Goal: Task Accomplishment & Management: Complete application form

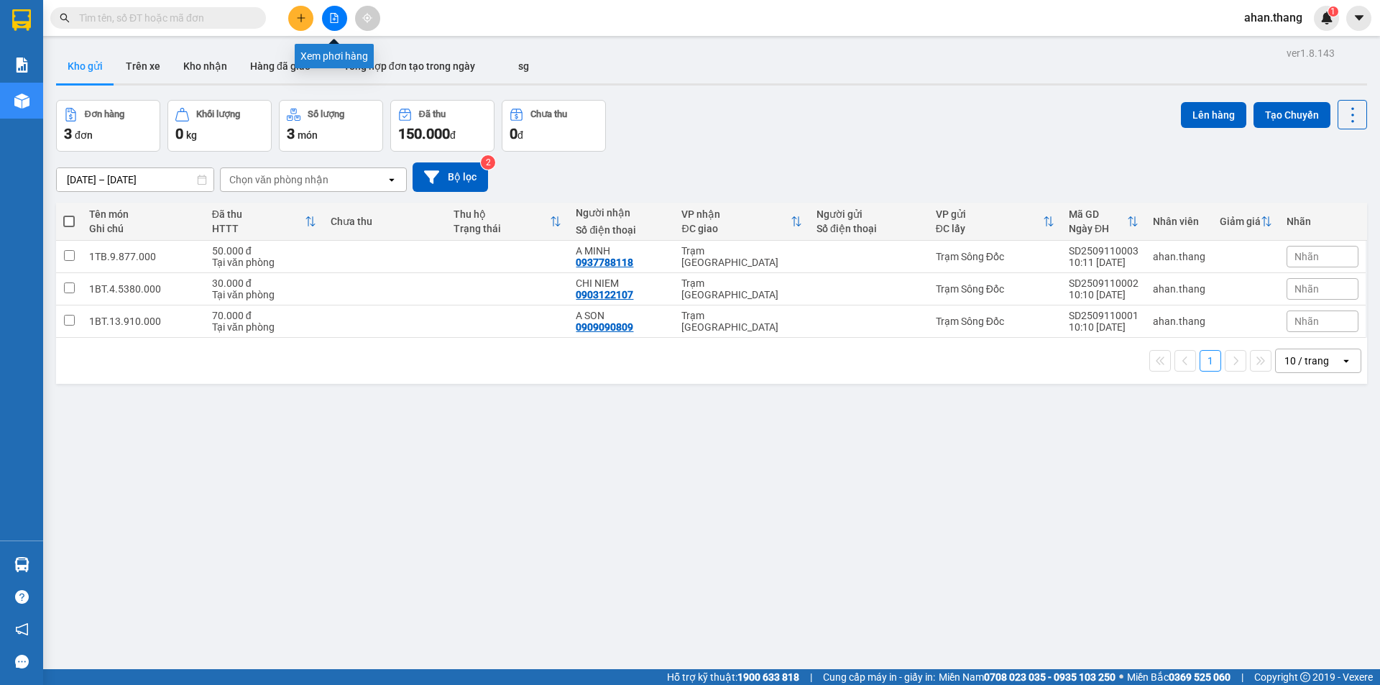
click at [330, 19] on icon "file-add" at bounding box center [334, 18] width 10 height 10
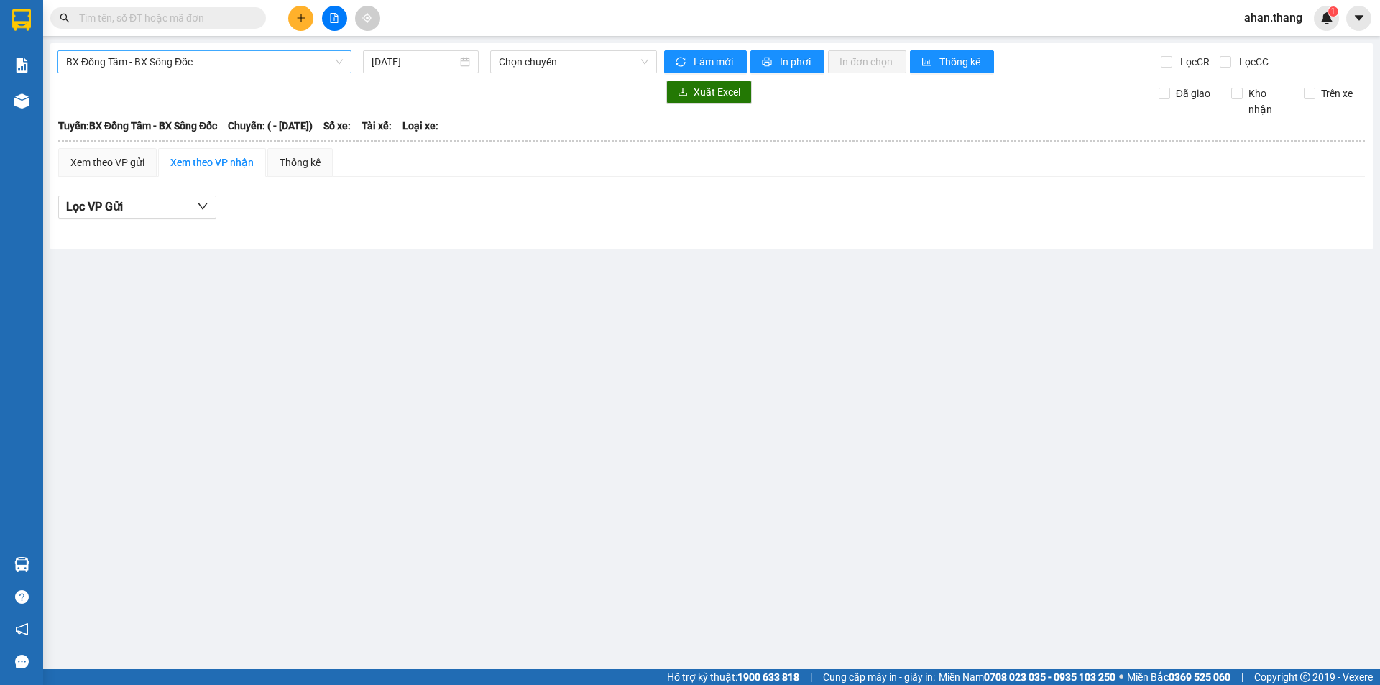
click at [195, 58] on span "BX Đồng Tâm - BX Sông Đốc" at bounding box center [204, 62] width 277 height 22
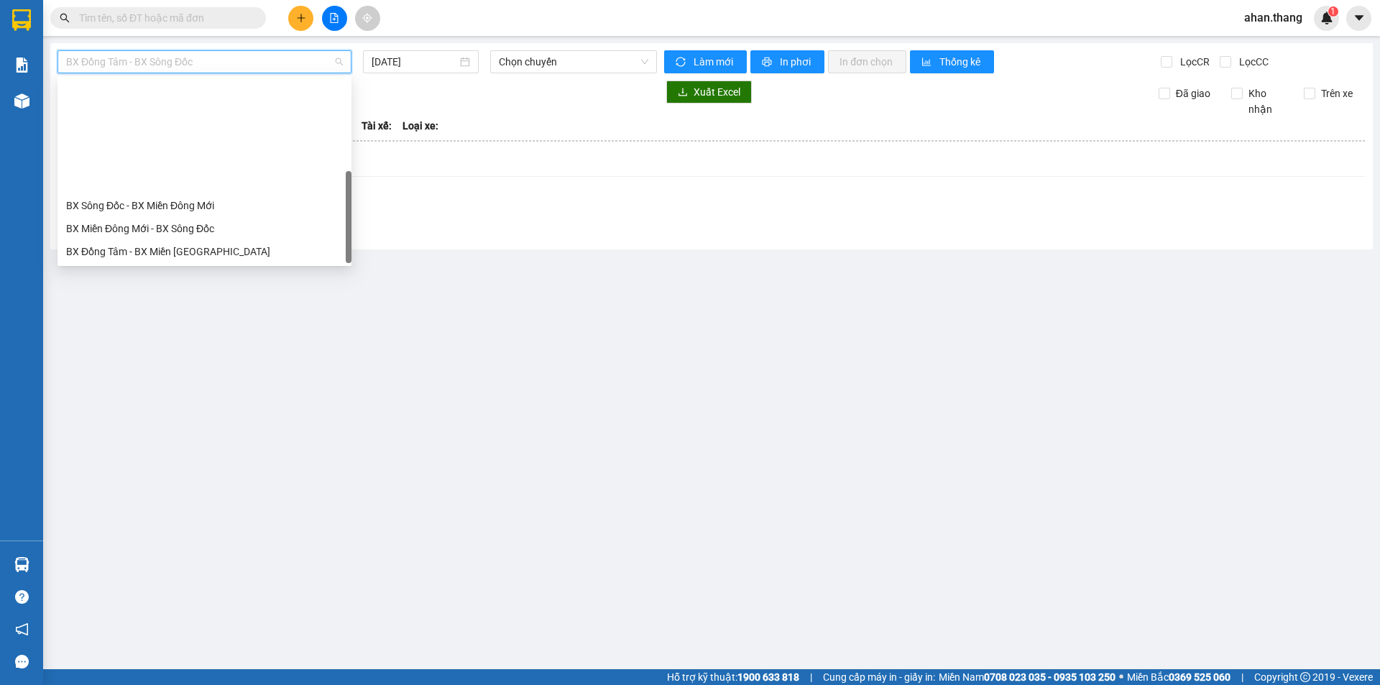
scroll to position [138, 0]
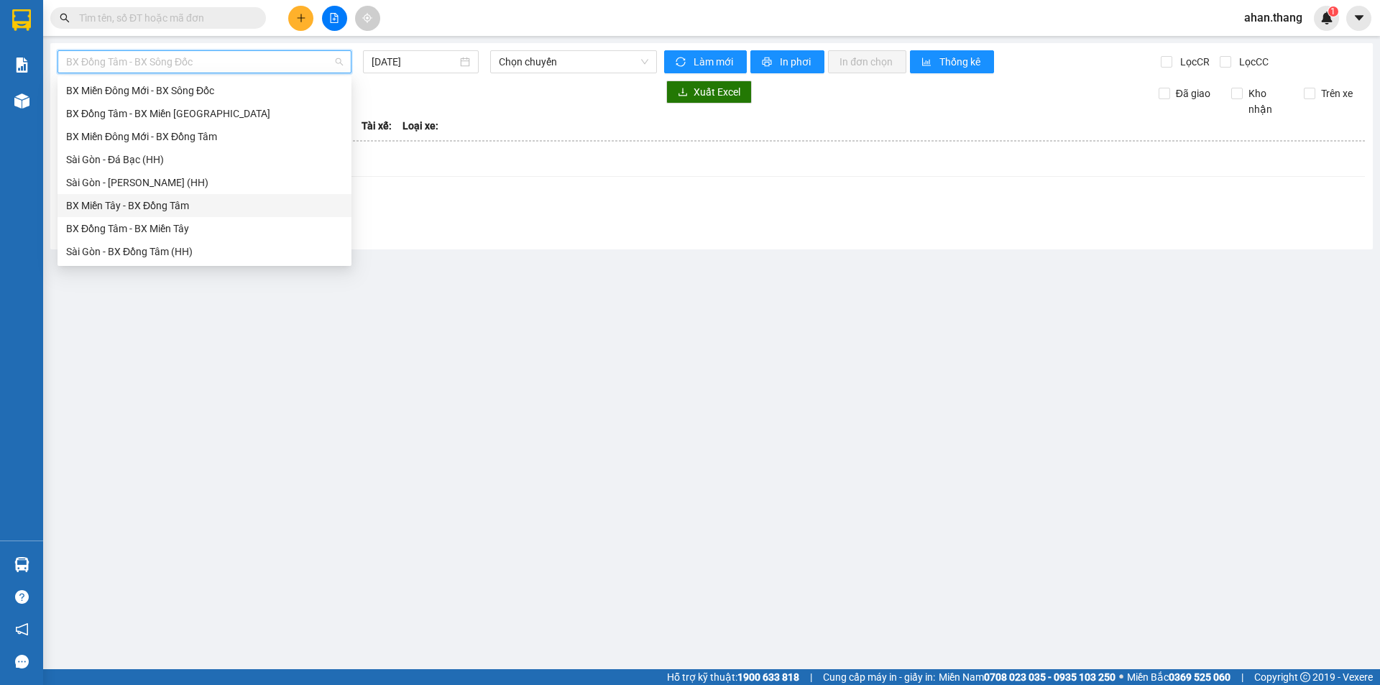
click at [124, 207] on div "BX Miền Tây - BX Đồng Tâm" at bounding box center [204, 206] width 277 height 16
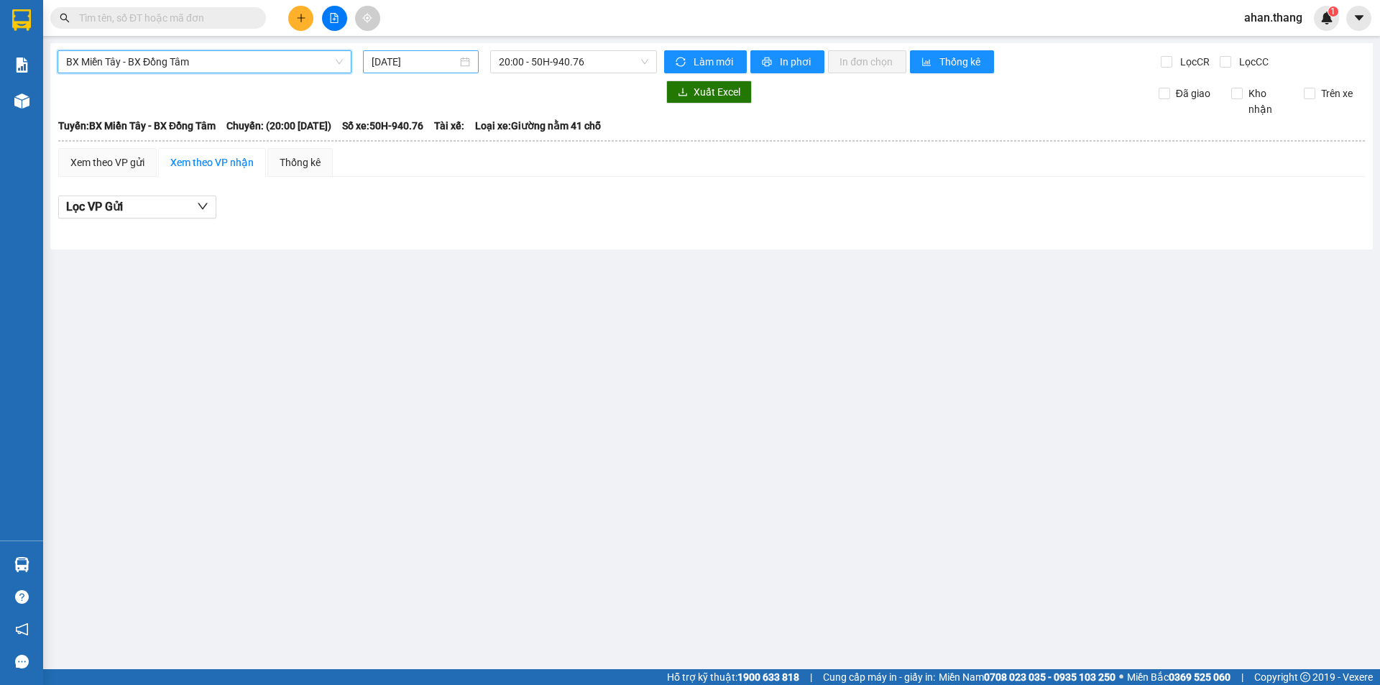
click at [415, 63] on input "[DATE]" at bounding box center [415, 62] width 86 height 16
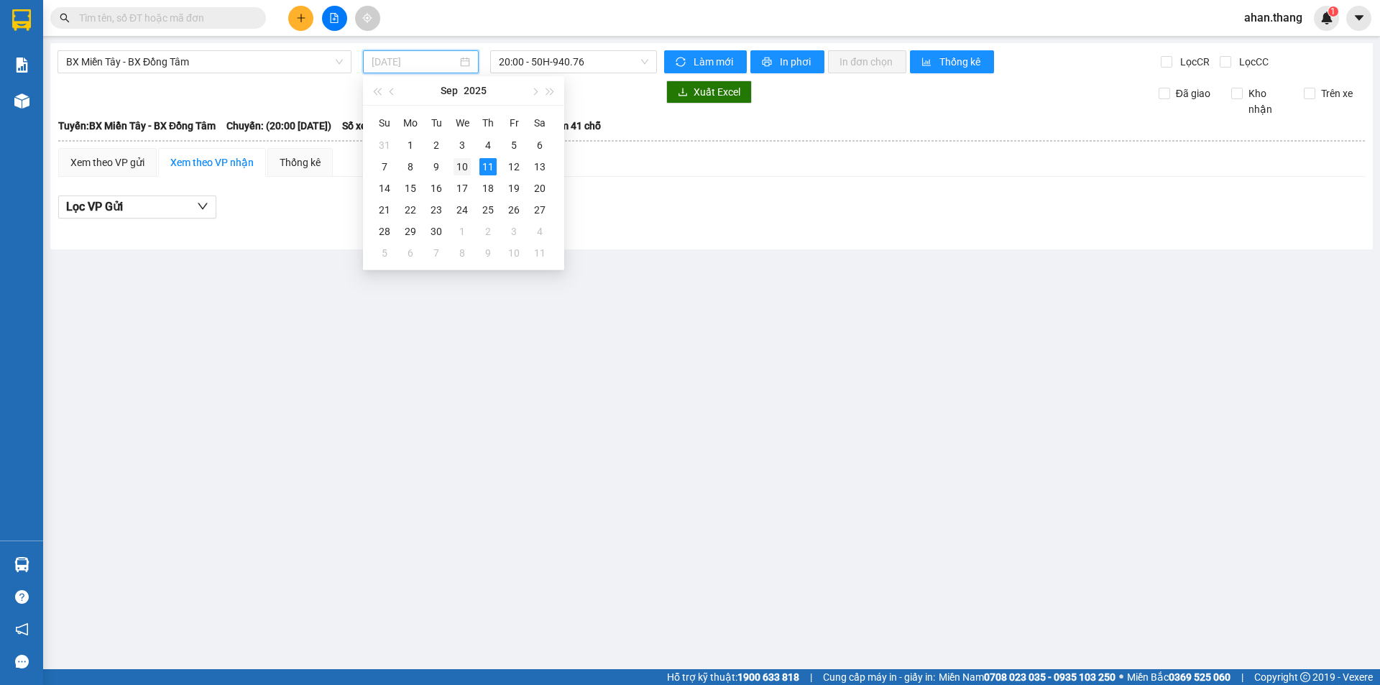
click at [462, 162] on div "10" at bounding box center [462, 166] width 17 height 17
type input "[DATE]"
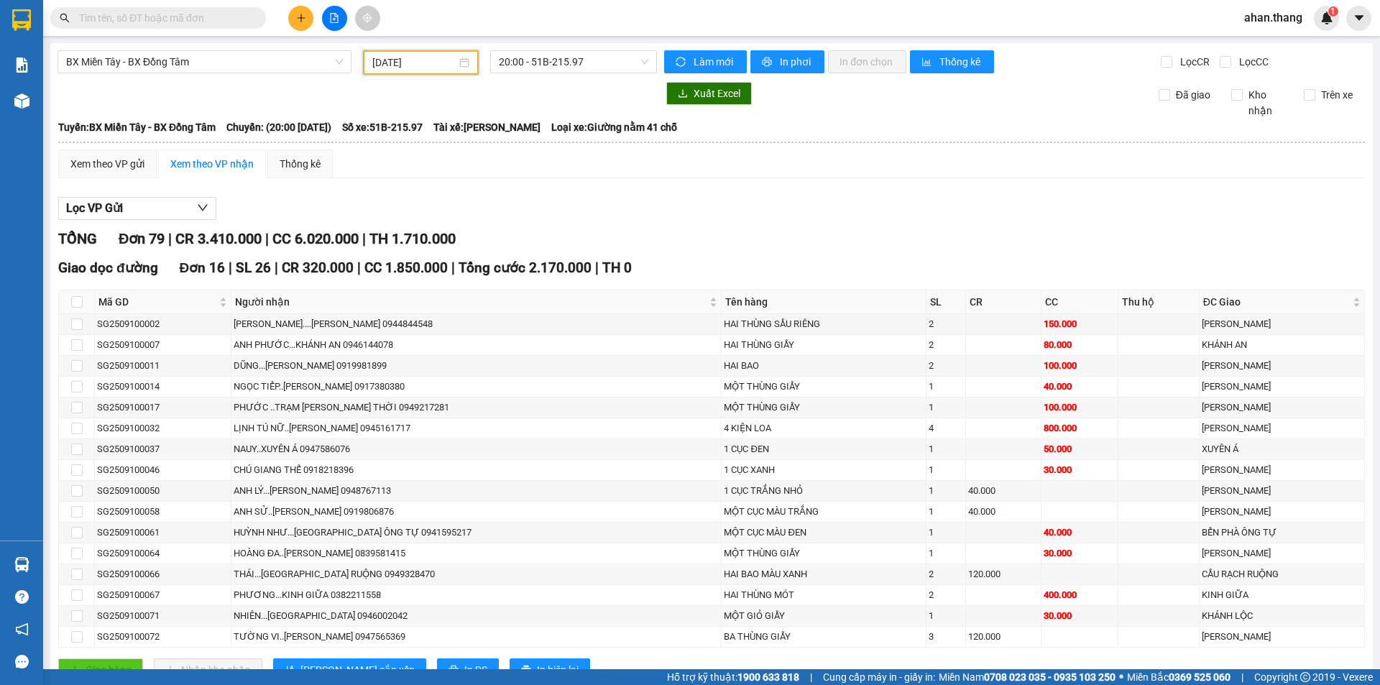
click at [173, 19] on input "text" at bounding box center [164, 18] width 170 height 16
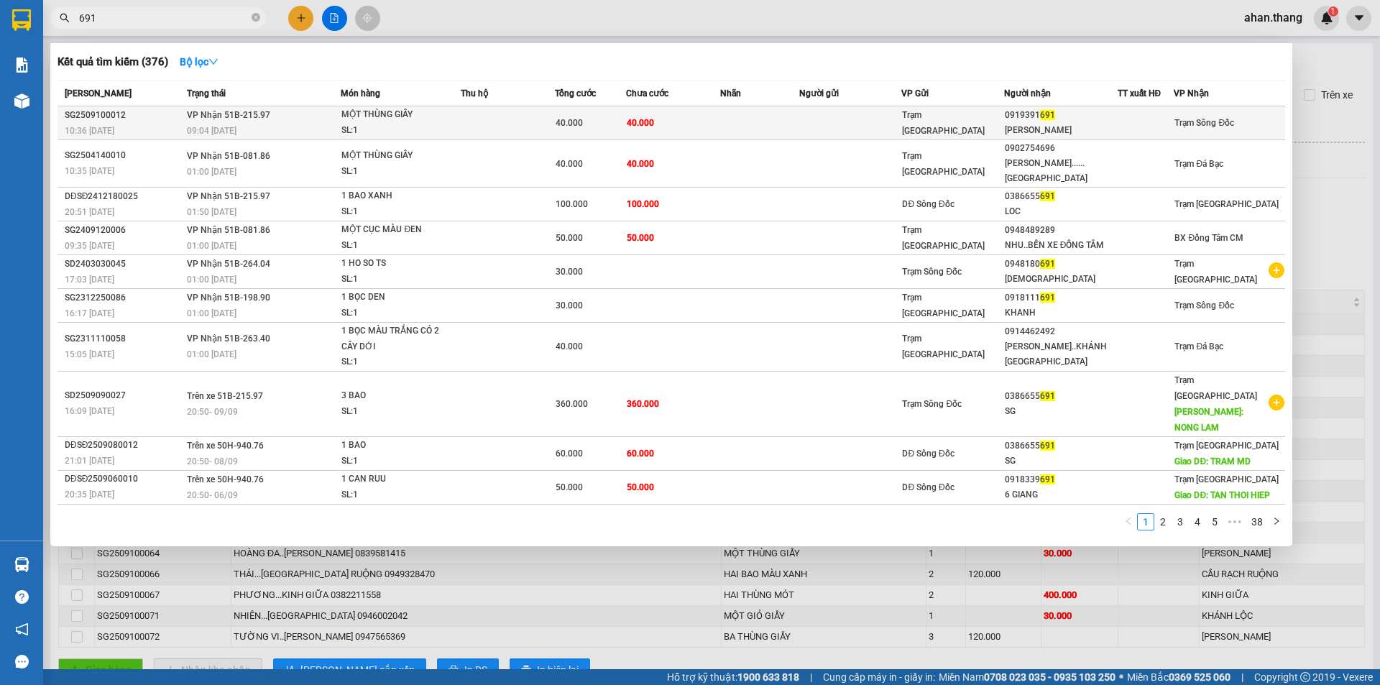
type input "691"
click at [687, 119] on td "40.000" at bounding box center [673, 123] width 94 height 34
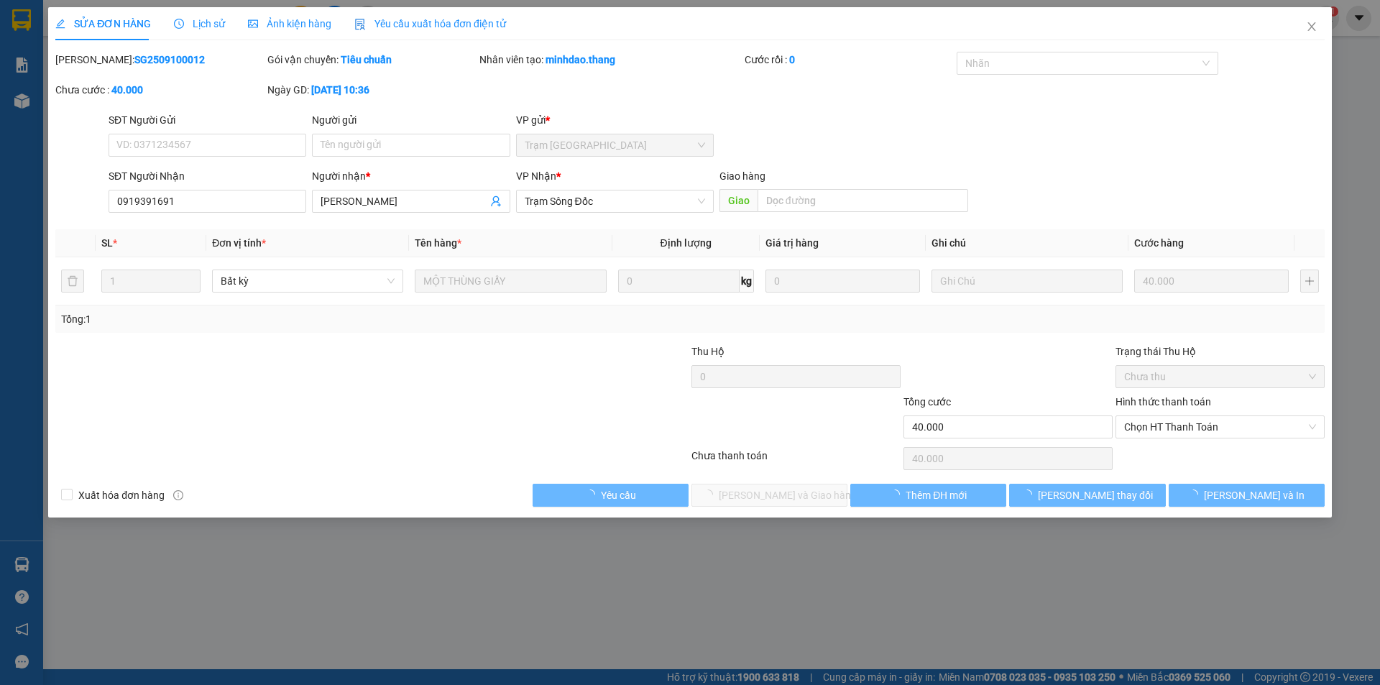
type input "0919391691"
type input "[PERSON_NAME]"
type input "40.000"
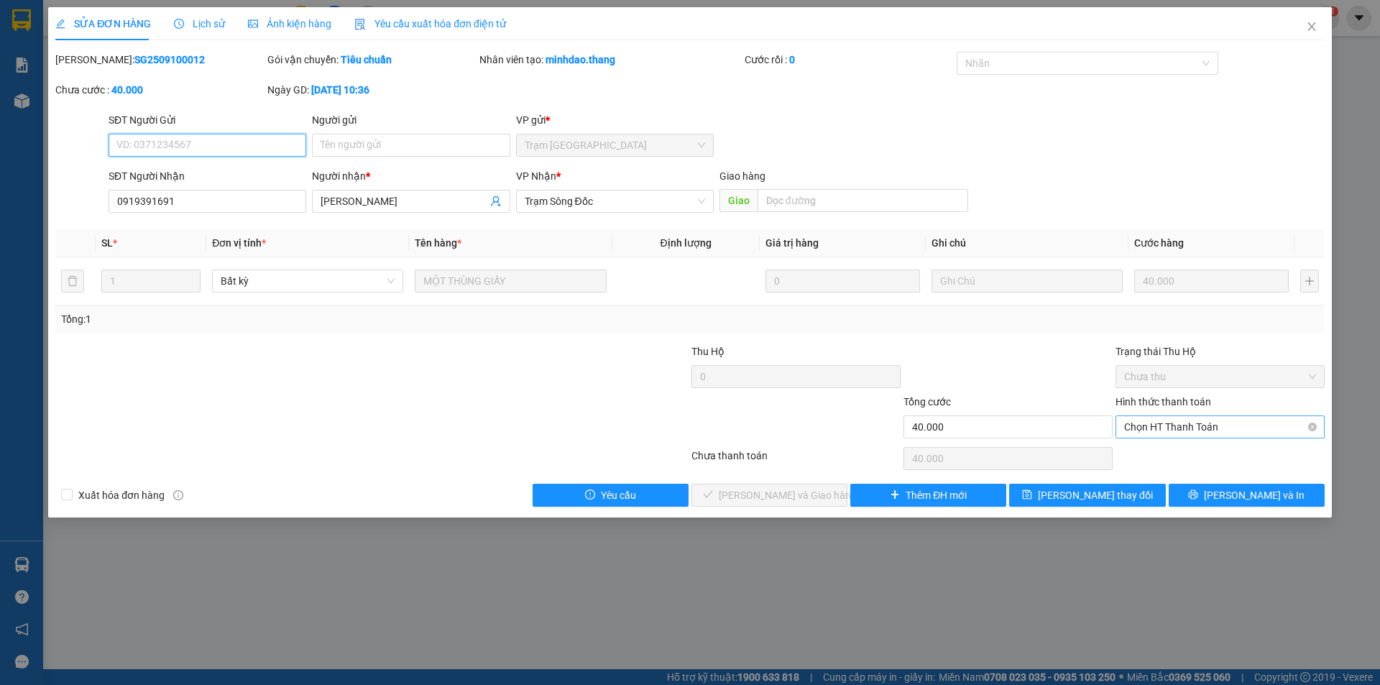
click at [1208, 425] on span "Chọn HT Thanh Toán" at bounding box center [1220, 427] width 192 height 22
click at [1187, 451] on div "Tại văn phòng" at bounding box center [1220, 456] width 192 height 16
type input "0"
click at [812, 492] on span "[PERSON_NAME] và Giao hàng" at bounding box center [788, 495] width 138 height 16
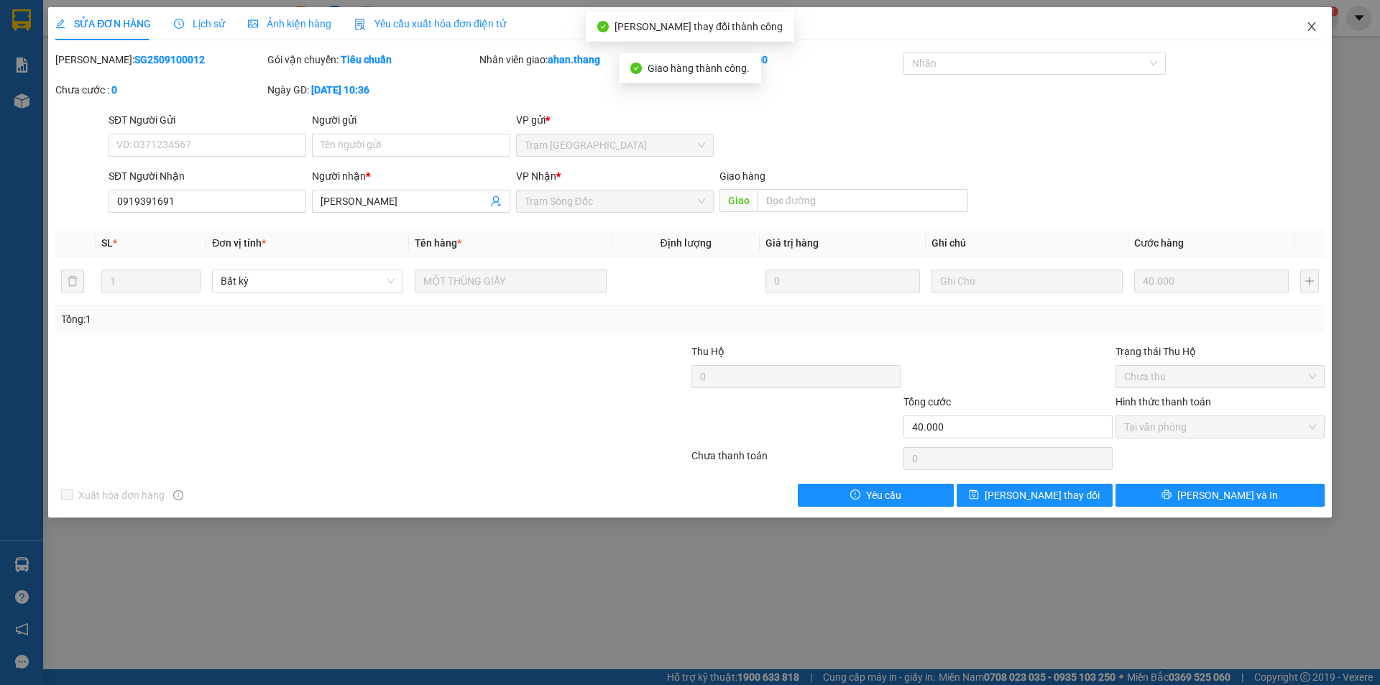
click at [1310, 24] on icon "close" at bounding box center [1311, 26] width 8 height 9
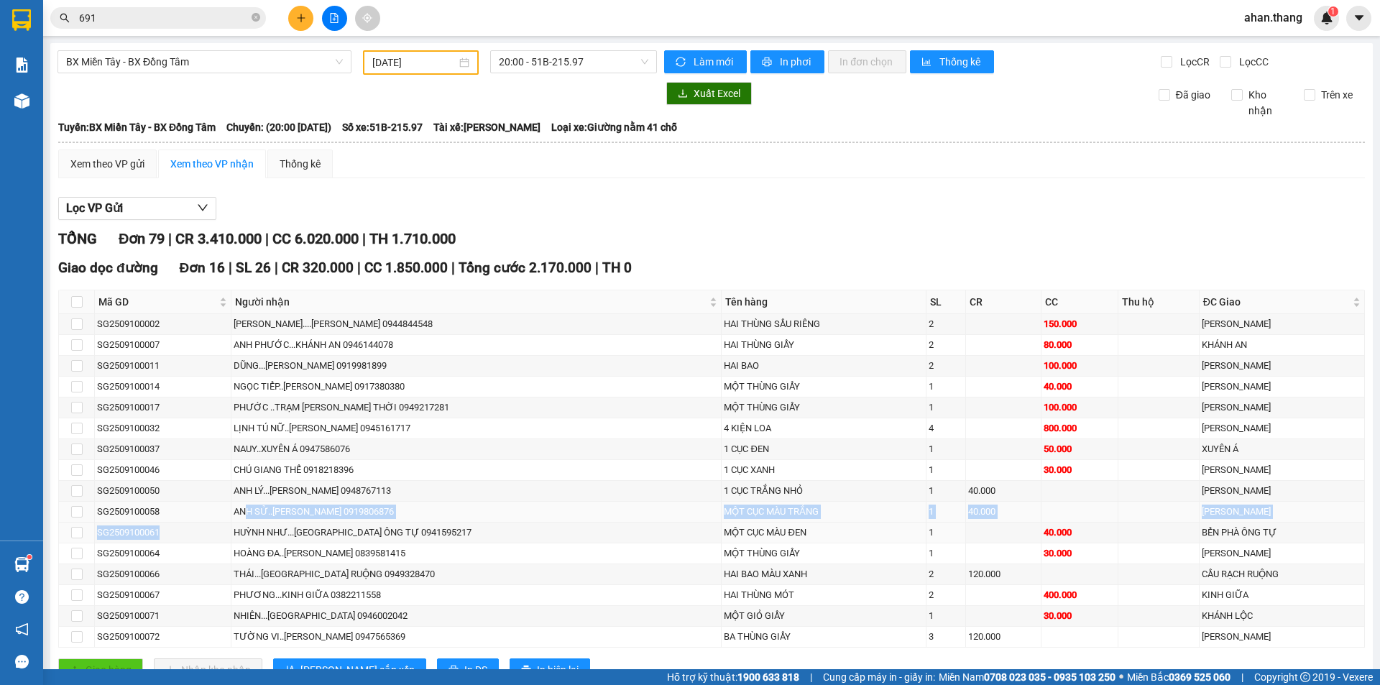
drag, startPoint x: 243, startPoint y: 525, endPoint x: 257, endPoint y: 518, distance: 15.8
click at [257, 518] on tbody "SG2509100002 KIM CƯƠNG....[PERSON_NAME] 0944844548 HAI THÙNG SẦU RIÊNG 2 150.00…" at bounding box center [712, 481] width 1306 height 334
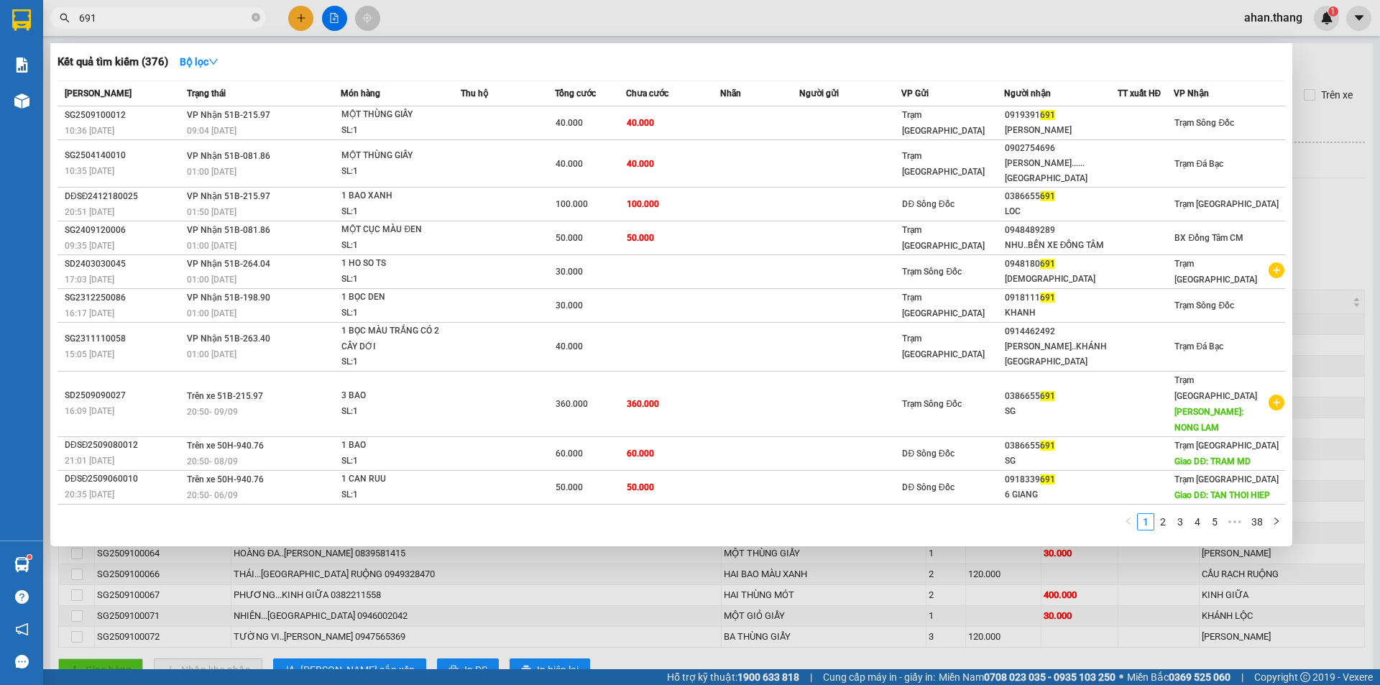
click at [162, 14] on input "691" at bounding box center [164, 18] width 170 height 16
type input "6"
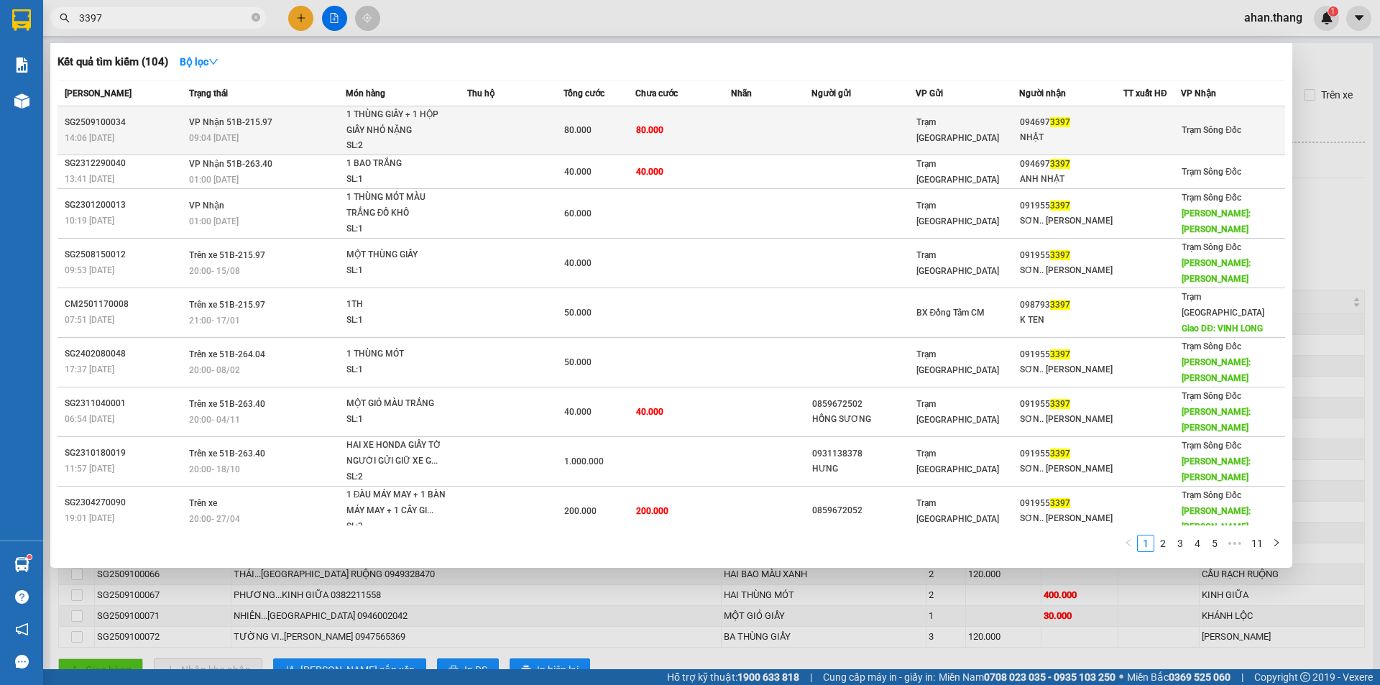
type input "3397"
click at [678, 134] on td "80.000" at bounding box center [683, 130] width 96 height 49
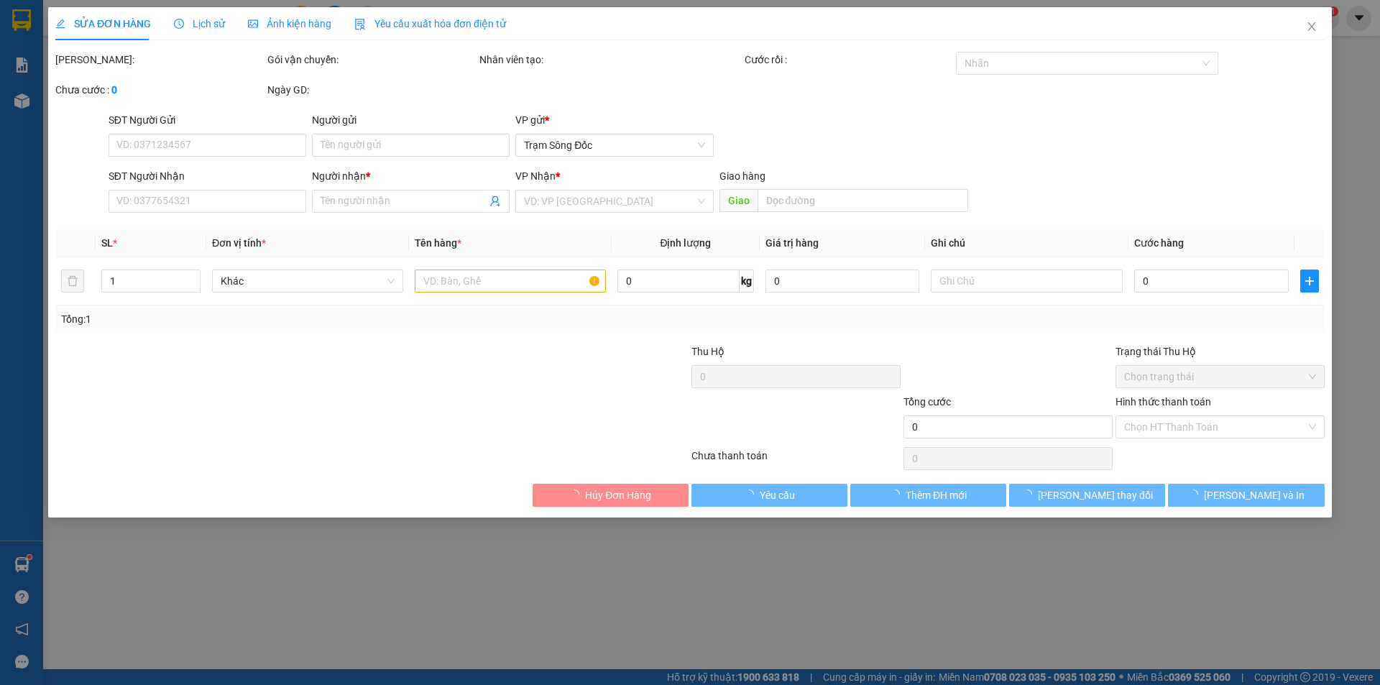
type input "0946973397"
type input "NHẬT"
type input "80.000"
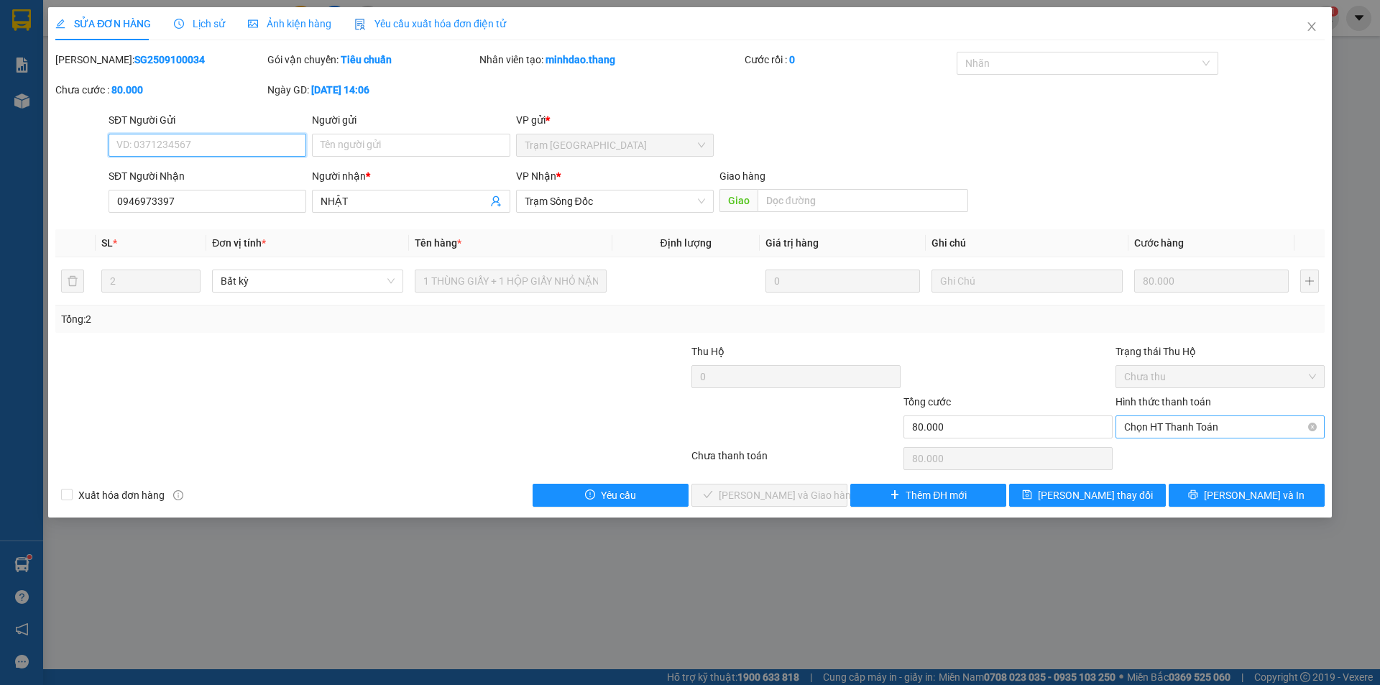
click at [1193, 426] on span "Chọn HT Thanh Toán" at bounding box center [1220, 427] width 192 height 22
click at [1175, 456] on div "Tại văn phòng" at bounding box center [1220, 456] width 192 height 16
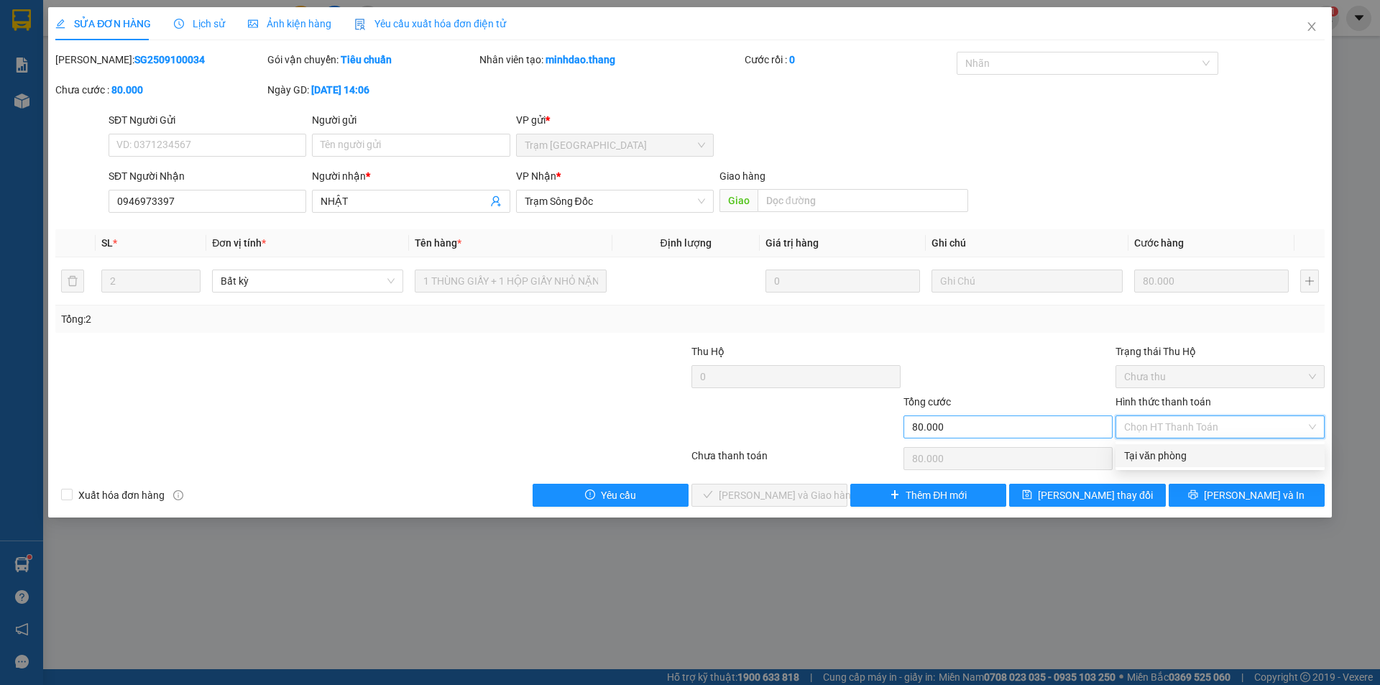
type input "0"
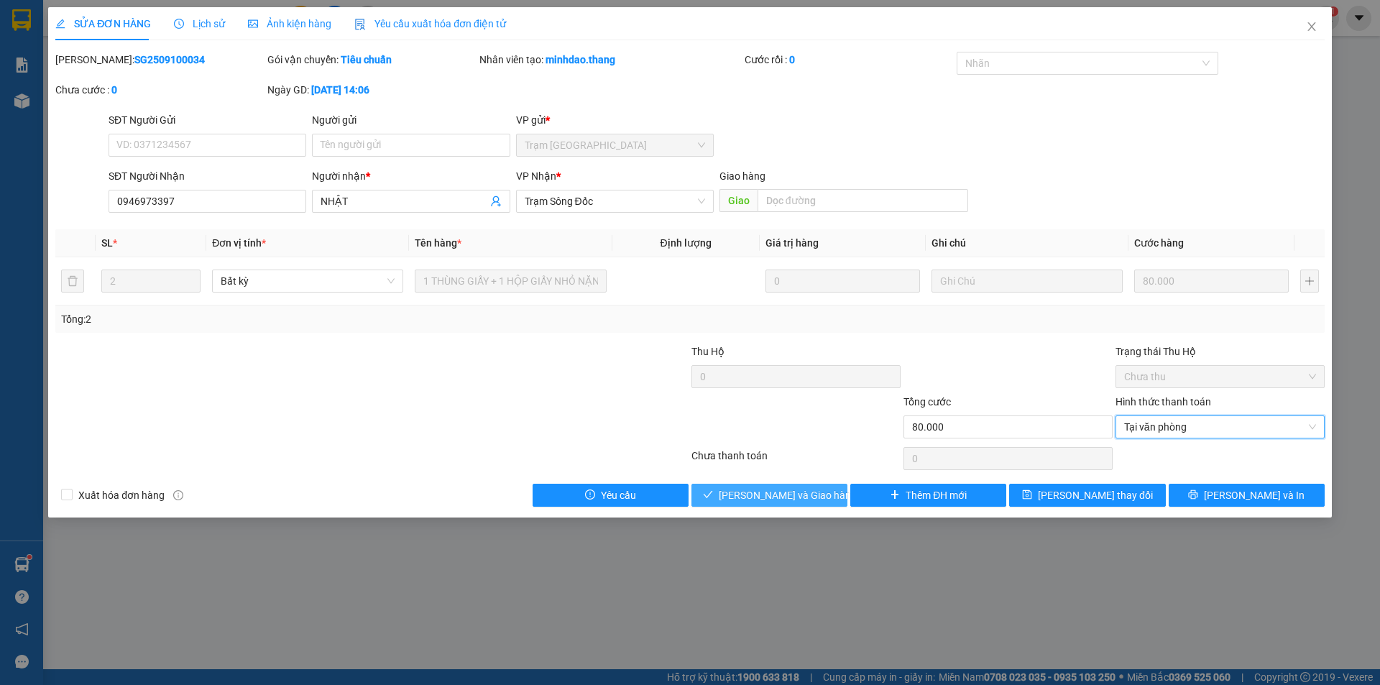
click at [749, 491] on span "[PERSON_NAME] và Giao hàng" at bounding box center [788, 495] width 138 height 16
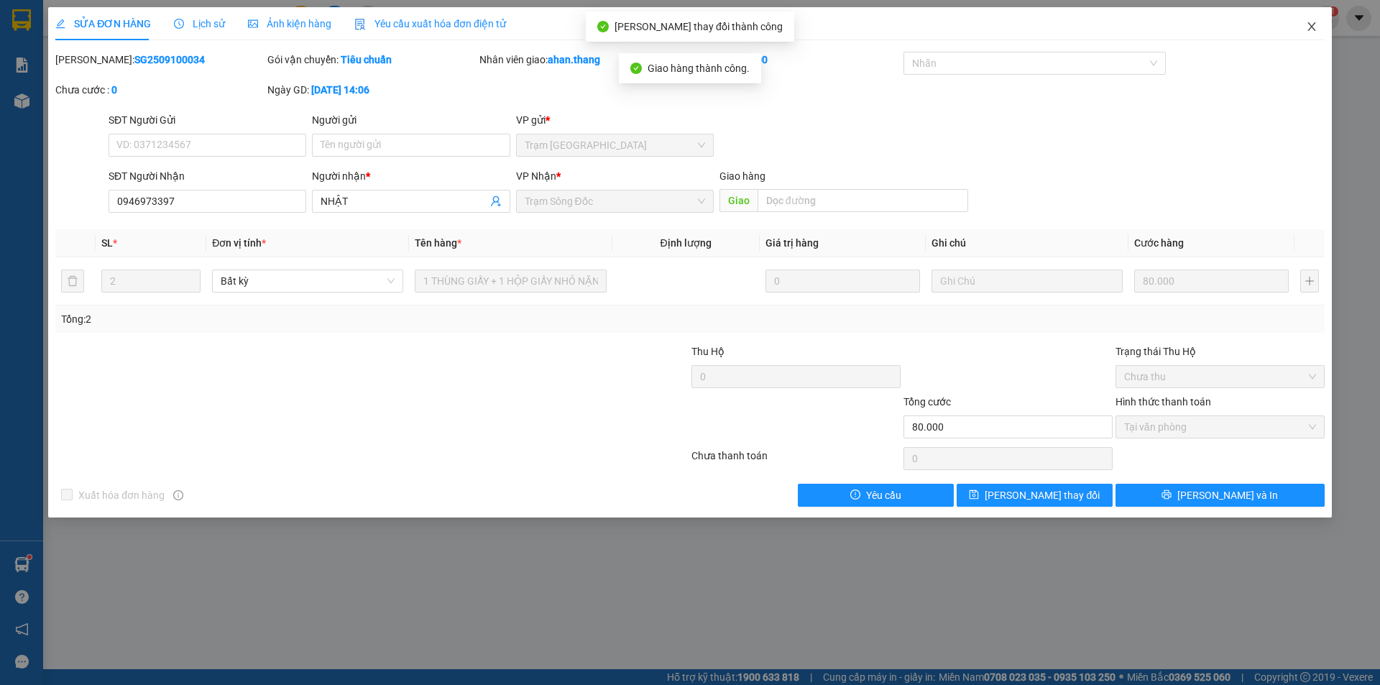
click at [1307, 24] on icon "close" at bounding box center [1312, 27] width 12 height 12
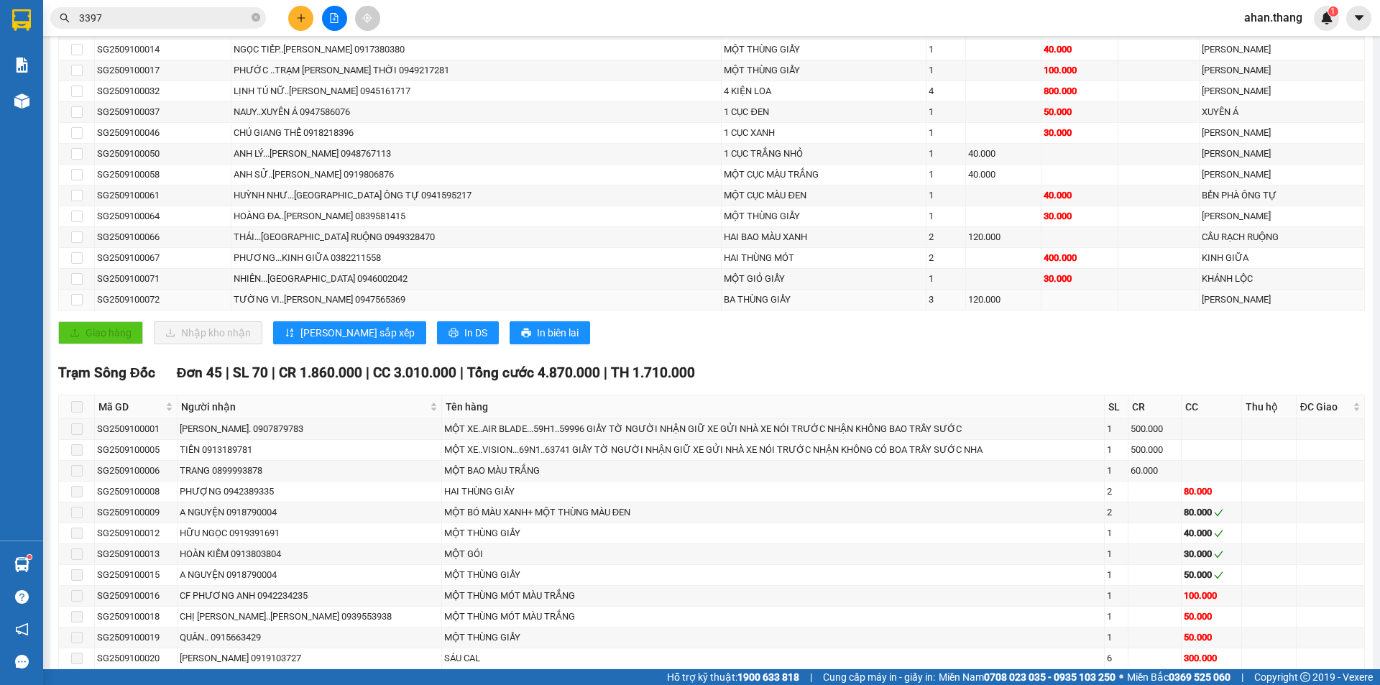
scroll to position [359, 0]
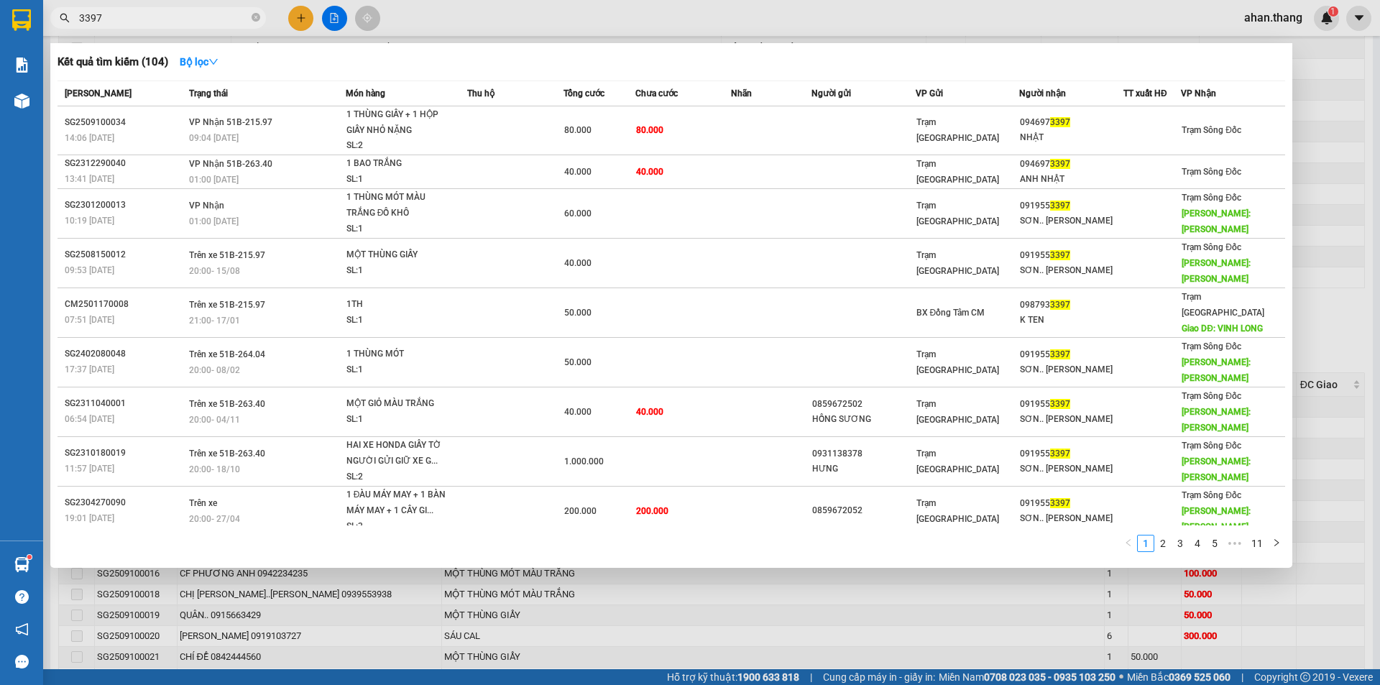
click at [219, 19] on input "3397" at bounding box center [164, 18] width 170 height 16
type input "3"
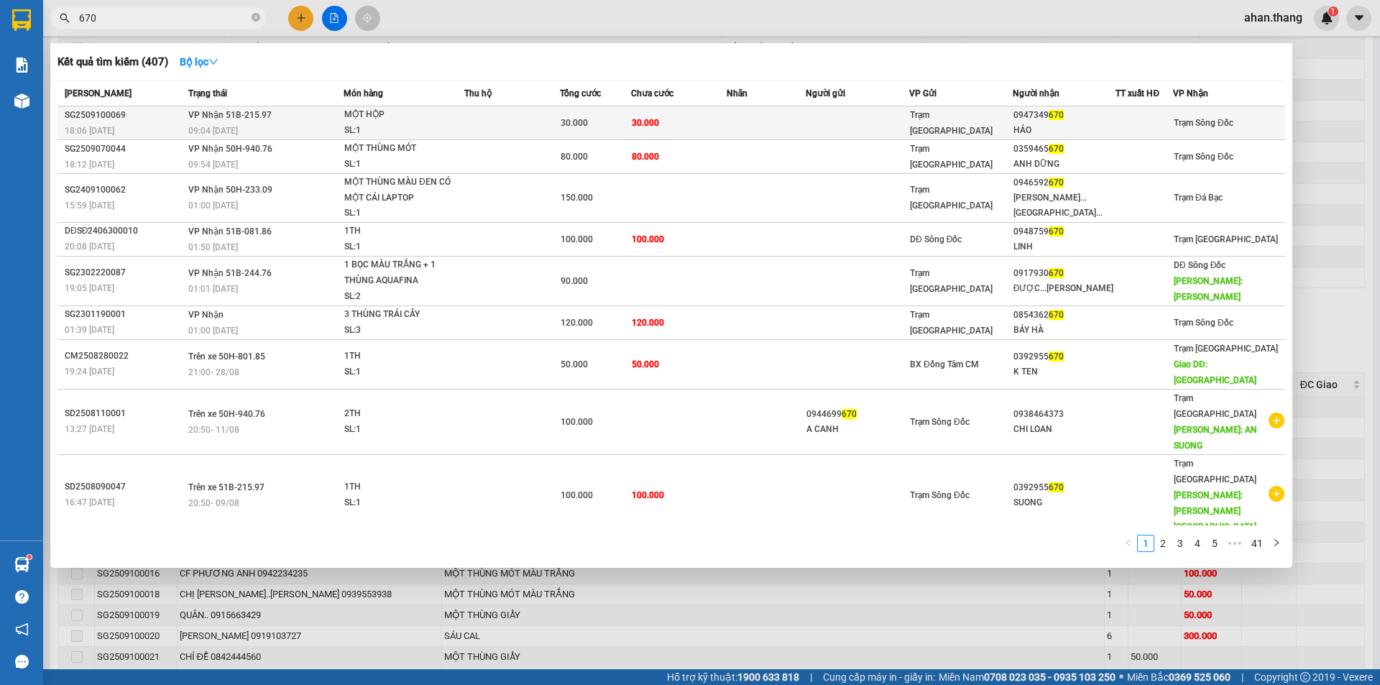
type input "670"
click at [990, 126] on div "Trạm [GEOGRAPHIC_DATA]" at bounding box center [961, 123] width 102 height 32
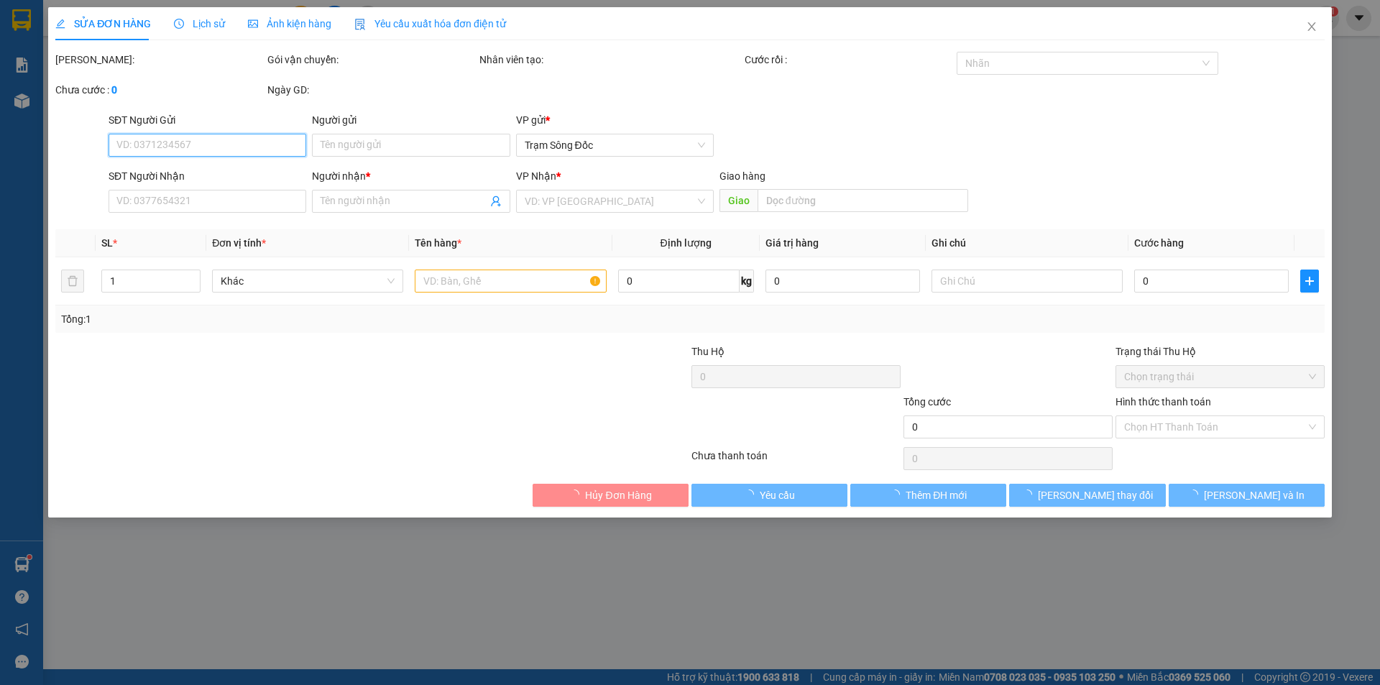
type input "0947349670"
type input "HẢO"
type input "30.000"
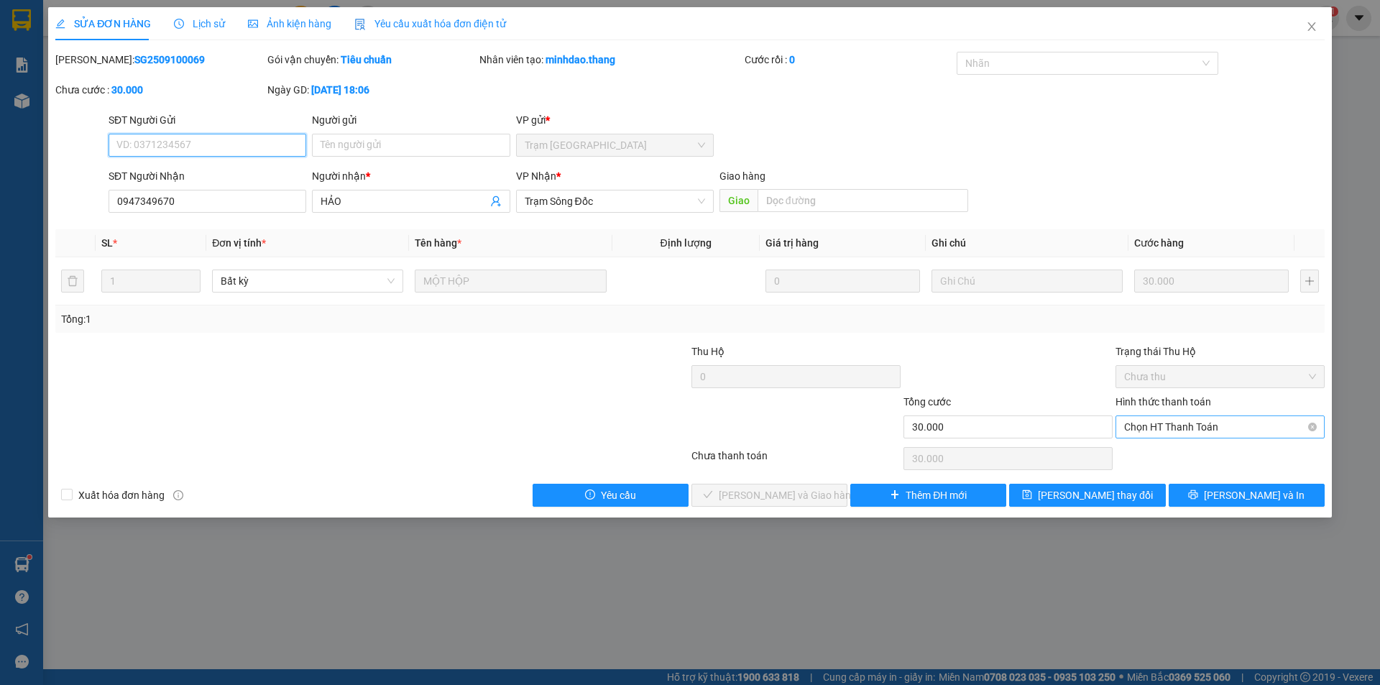
click at [1199, 423] on span "Chọn HT Thanh Toán" at bounding box center [1220, 427] width 192 height 22
click at [1210, 452] on div "Tại văn phòng" at bounding box center [1220, 456] width 192 height 16
type input "0"
click at [766, 500] on span "[PERSON_NAME] và Giao hàng" at bounding box center [788, 495] width 138 height 16
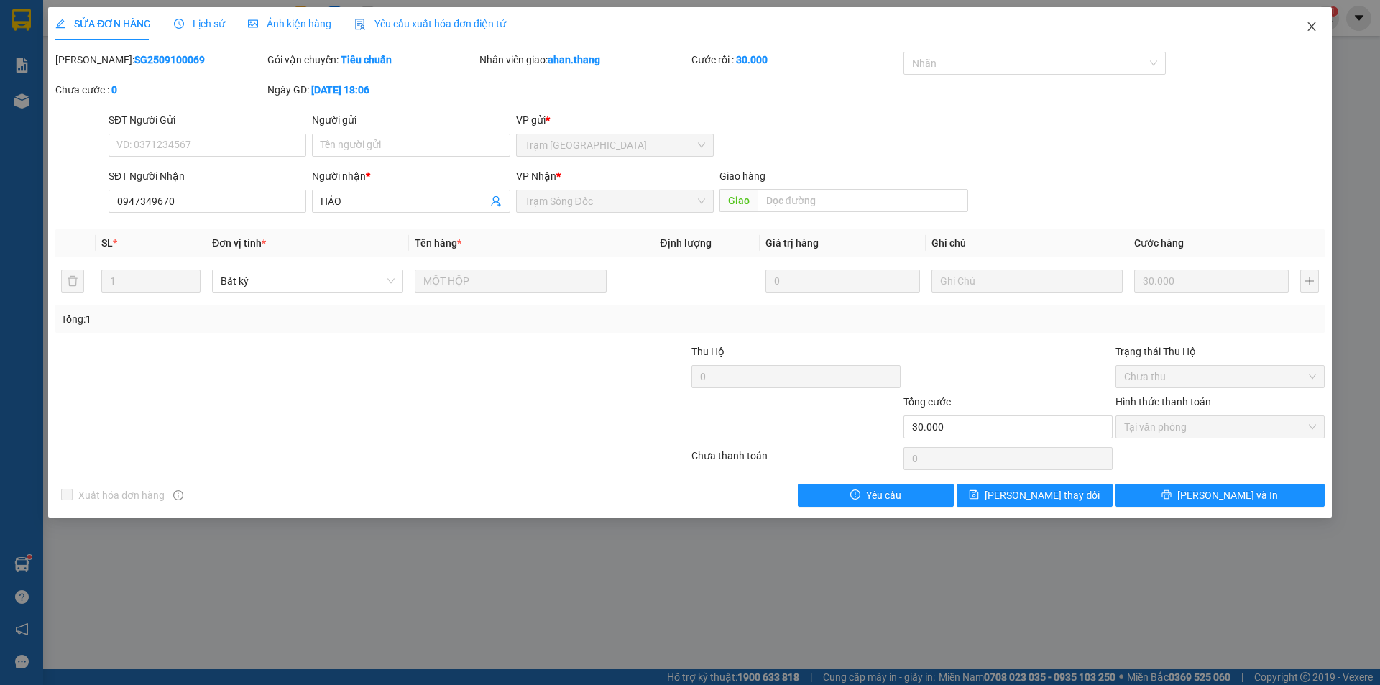
drag, startPoint x: 1310, startPoint y: 28, endPoint x: 1311, endPoint y: 41, distance: 13.0
click at [1311, 41] on span "Close" at bounding box center [1312, 27] width 40 height 40
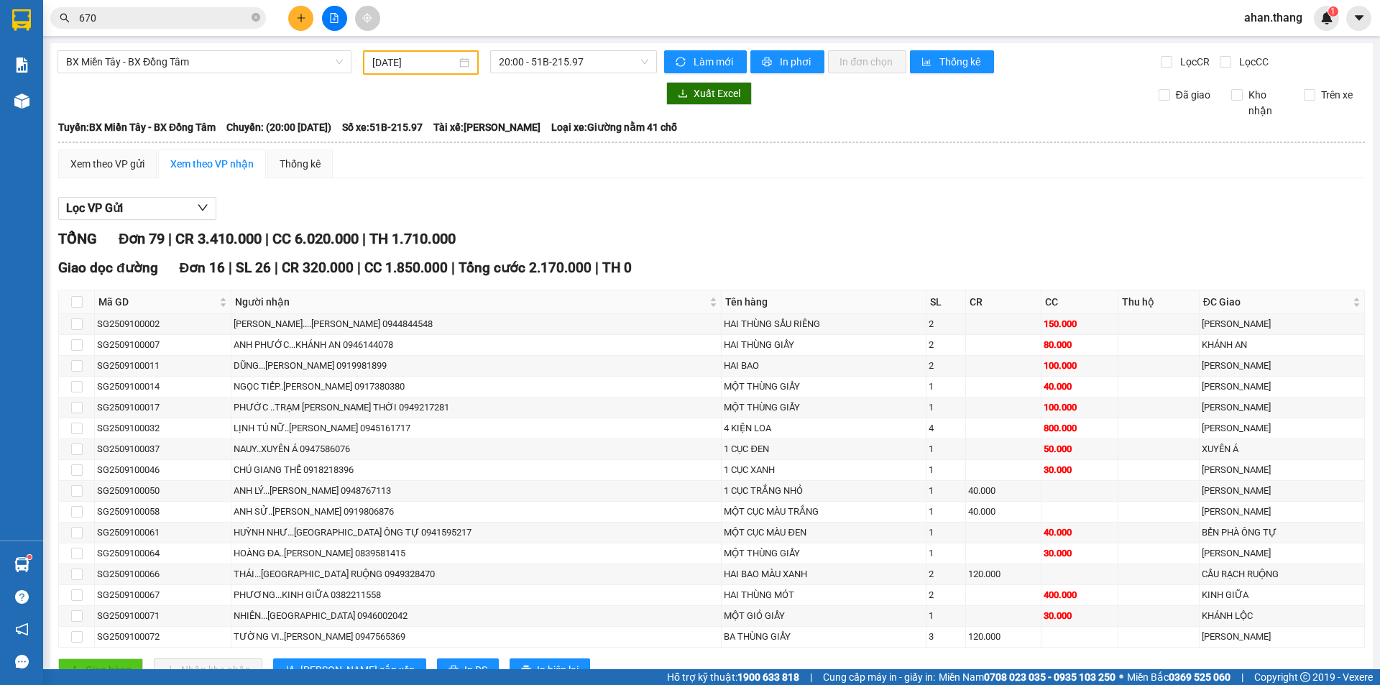
click at [160, 17] on input "670" at bounding box center [164, 18] width 170 height 16
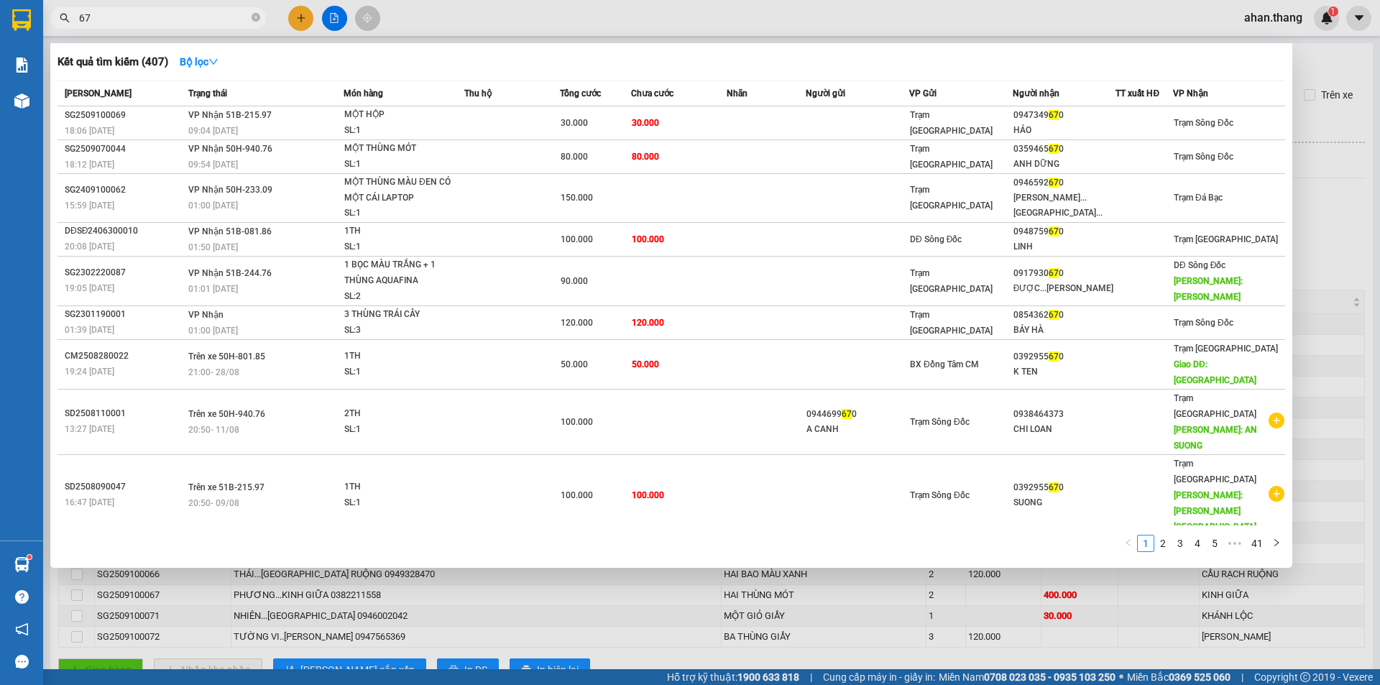
type input "6"
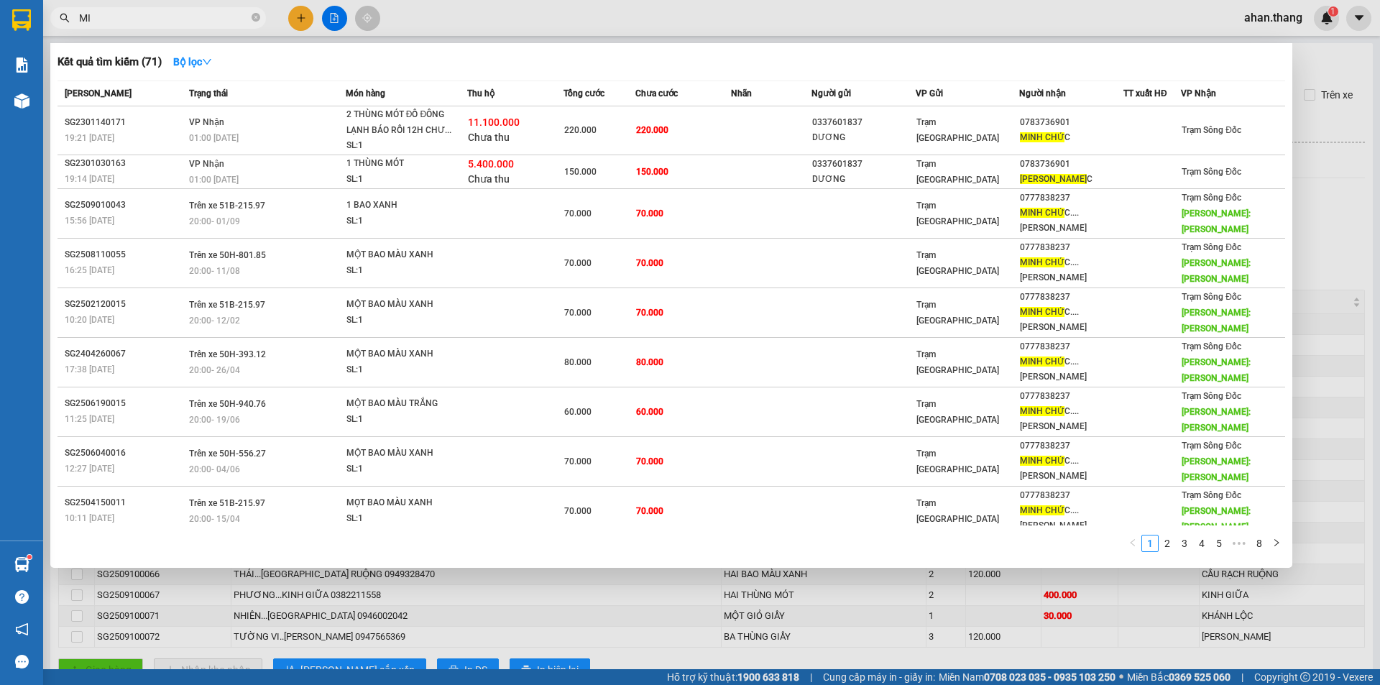
type input "M"
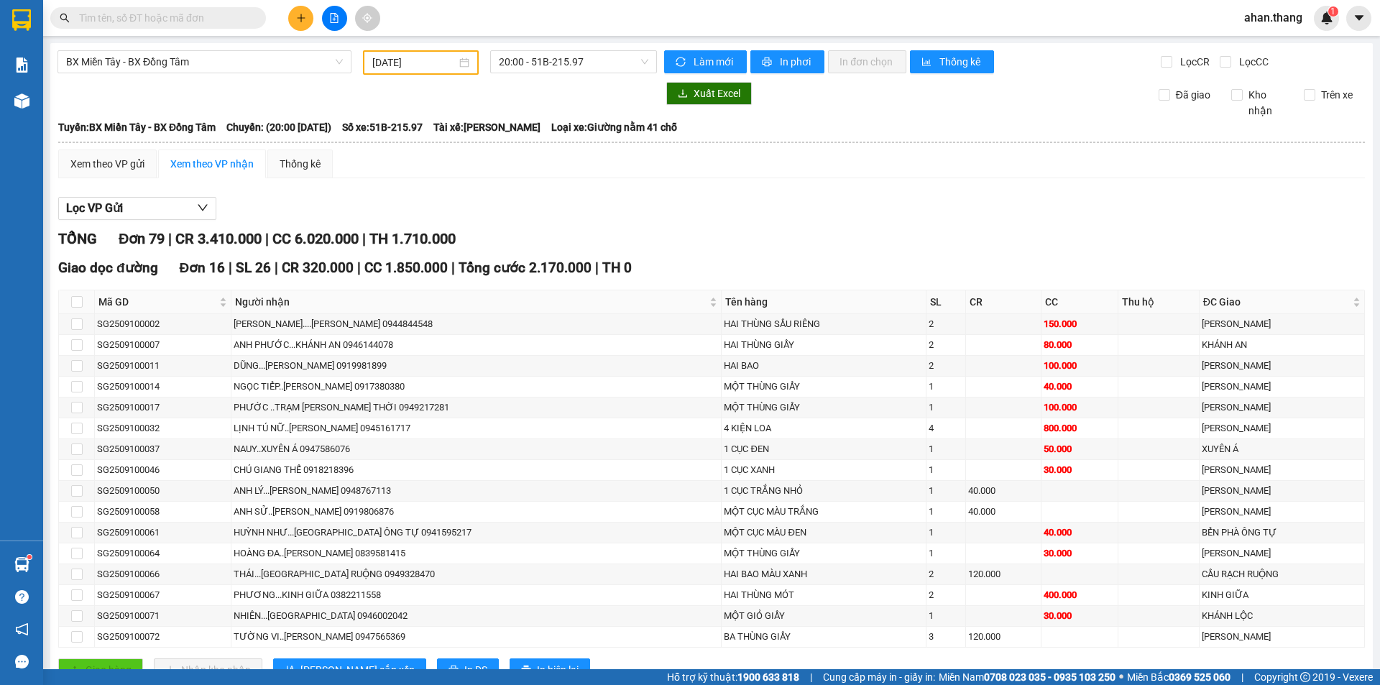
click at [587, 177] on div "Xem theo VP gửi Xem theo VP nhận Thống kê" at bounding box center [711, 164] width 1307 height 29
click at [192, 5] on div "Kết quả tìm kiếm ( 71 ) Bộ lọc Mã ĐH Trạng thái Món hàng Thu hộ Tổng cước Chưa …" at bounding box center [690, 18] width 1380 height 36
click at [190, 9] on span at bounding box center [158, 18] width 216 height 22
click at [183, 22] on input "text" at bounding box center [164, 18] width 170 height 16
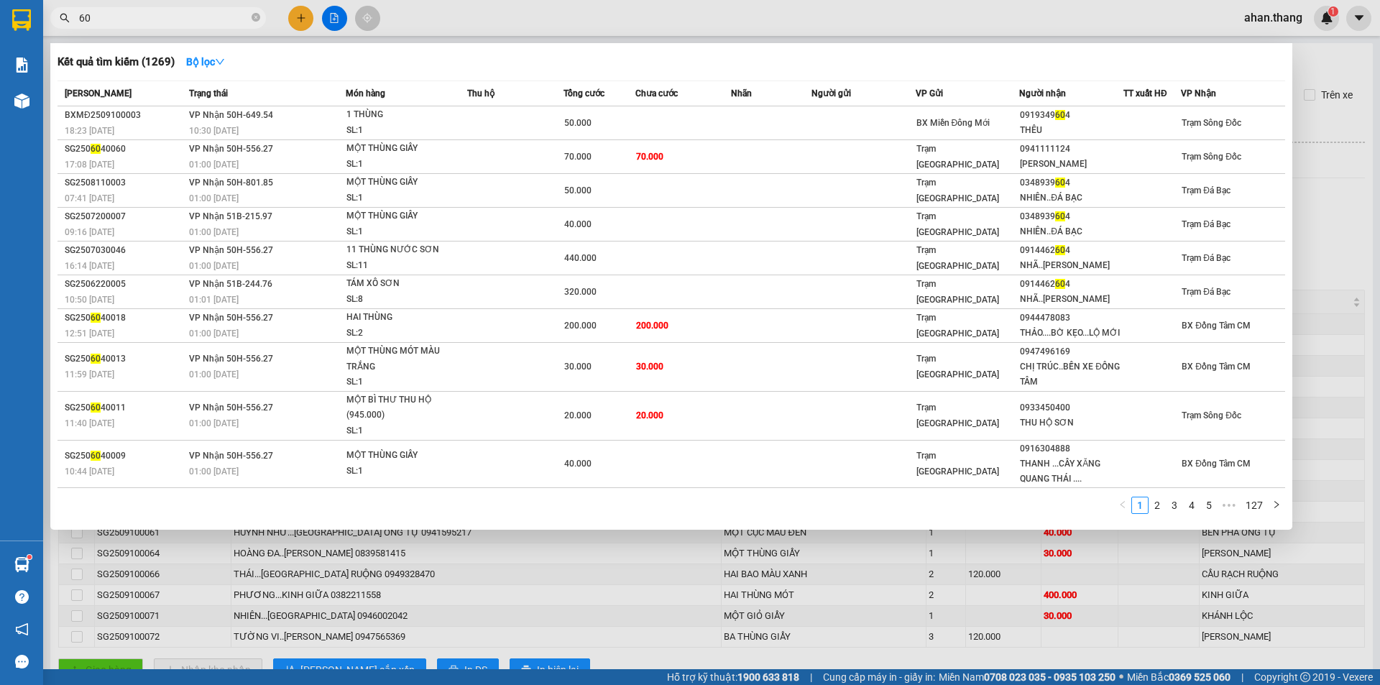
type input "6"
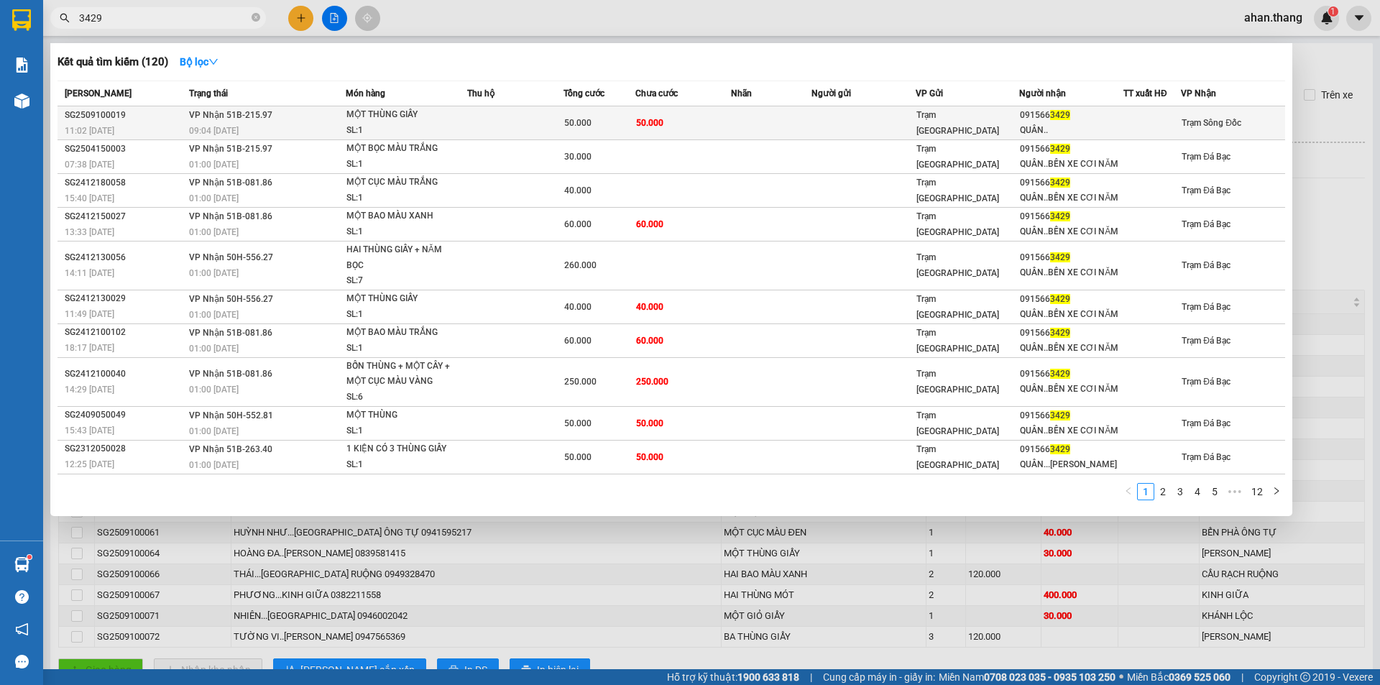
type input "3429"
click at [865, 129] on td at bounding box center [863, 123] width 104 height 34
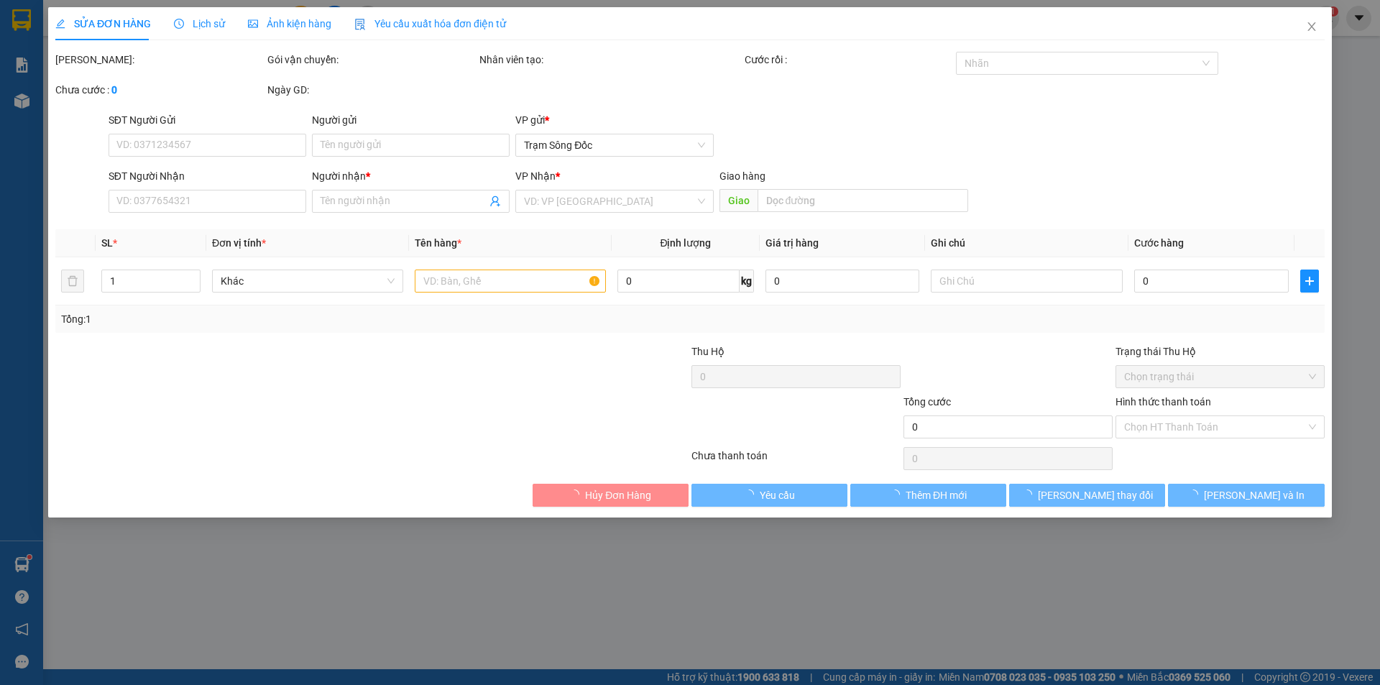
type input "0915663429"
type input "QUÂN.."
type input "50.000"
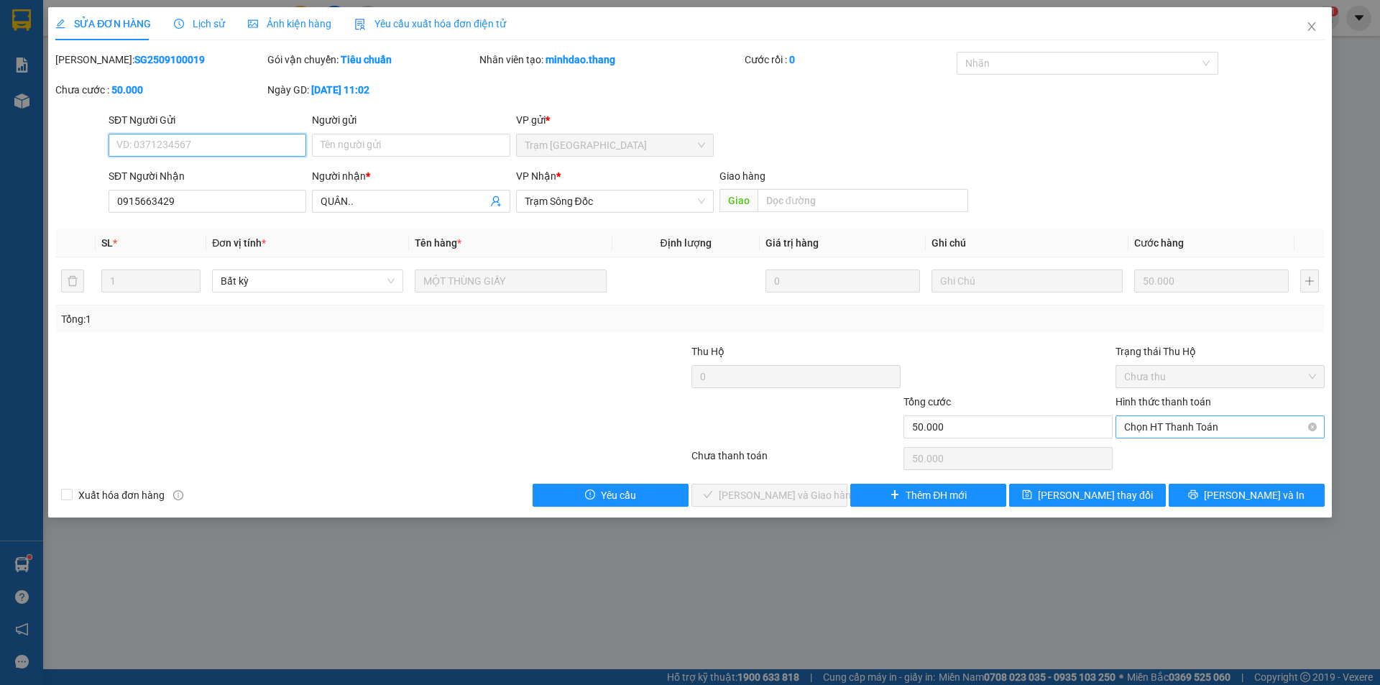
click at [1226, 427] on span "Chọn HT Thanh Toán" at bounding box center [1220, 427] width 192 height 22
click at [1220, 454] on div "Tại văn phòng" at bounding box center [1220, 456] width 192 height 16
type input "0"
click at [790, 498] on span "[PERSON_NAME] và Giao hàng" at bounding box center [788, 495] width 138 height 16
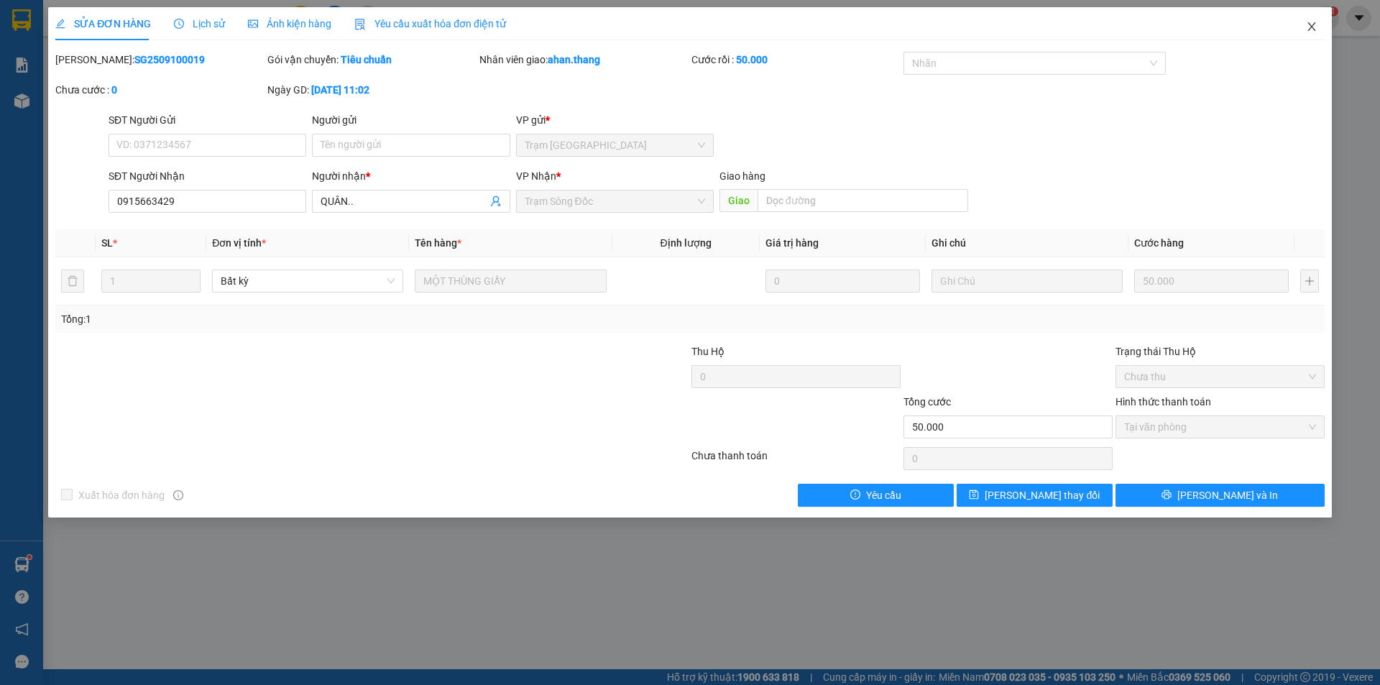
click at [1312, 29] on icon "close" at bounding box center [1312, 27] width 12 height 12
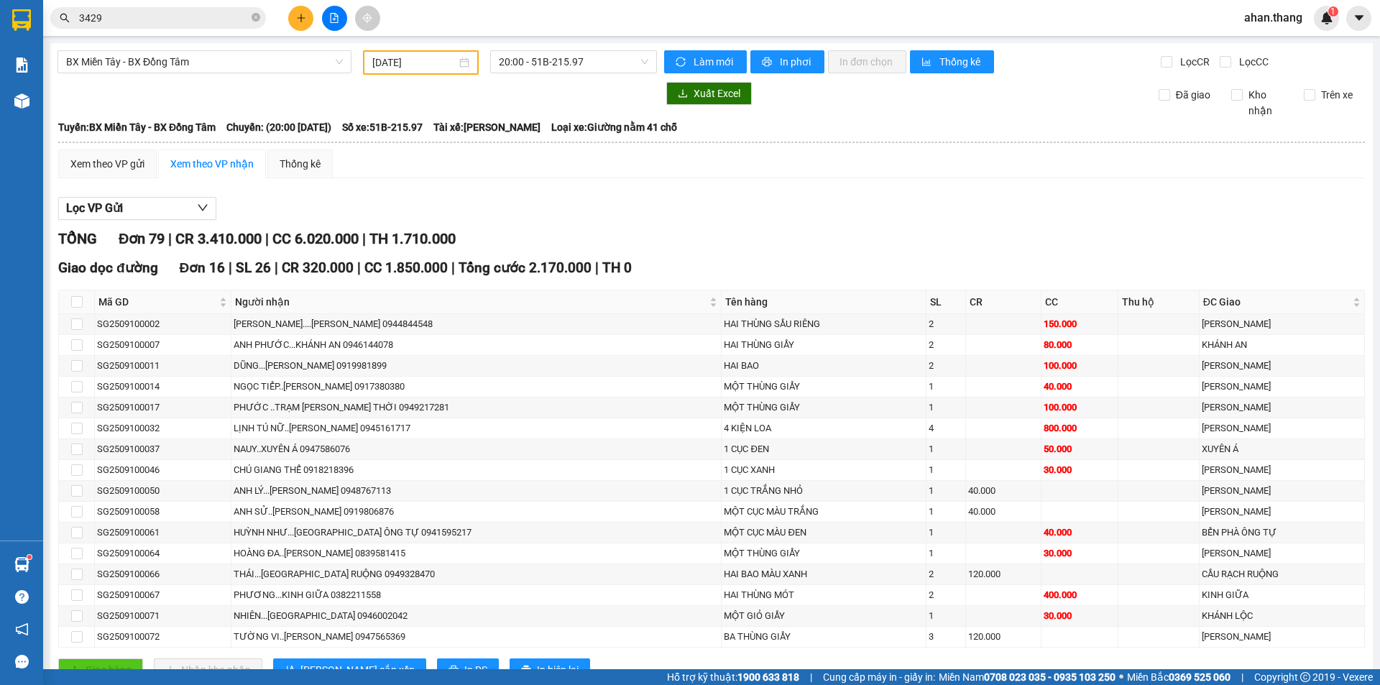
click at [150, 18] on input "3429" at bounding box center [164, 18] width 170 height 16
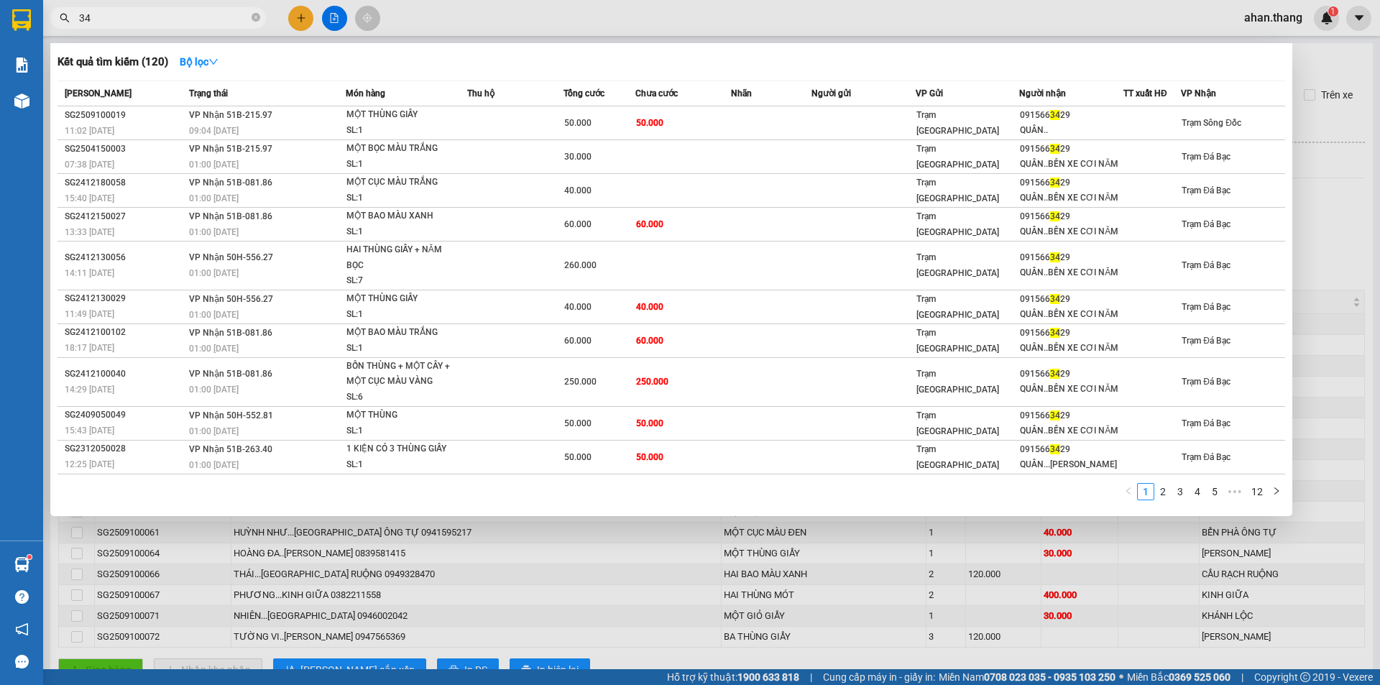
type input "3"
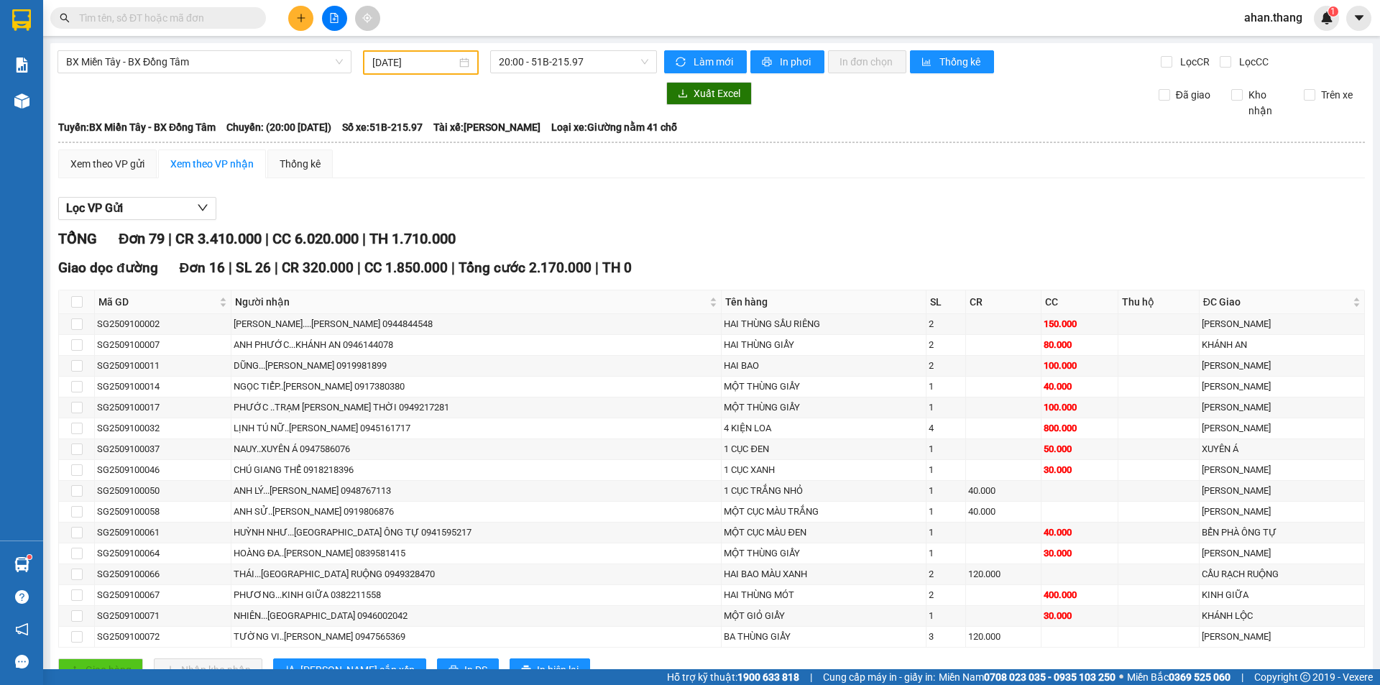
drag, startPoint x: 157, startPoint y: 94, endPoint x: 270, endPoint y: 206, distance: 159.1
click at [170, 116] on section "Kết quả tìm kiếm ( 120 ) Bộ lọc Mã ĐH Trạng thái Món hàng Thu hộ Tổng cước Chưa…" at bounding box center [690, 342] width 1380 height 685
click at [203, 20] on input "text" at bounding box center [164, 18] width 170 height 16
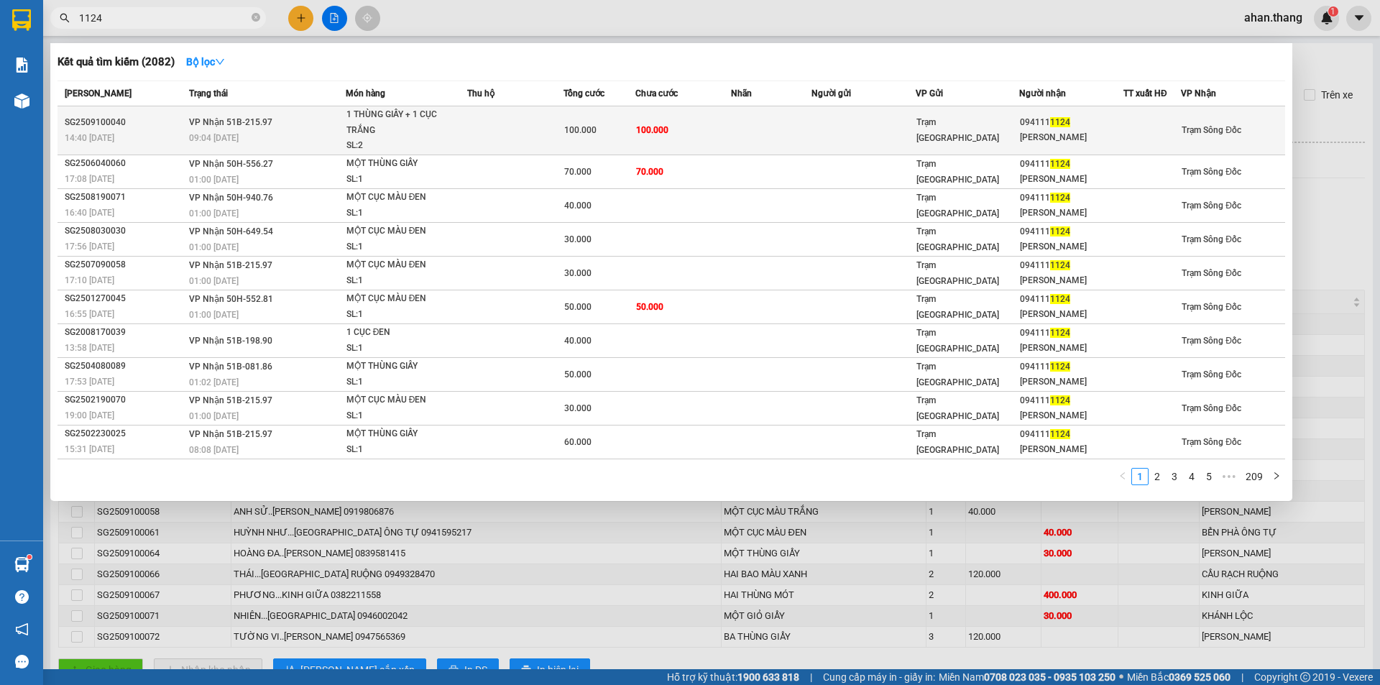
type input "1124"
click at [676, 129] on td "100.000" at bounding box center [683, 130] width 96 height 49
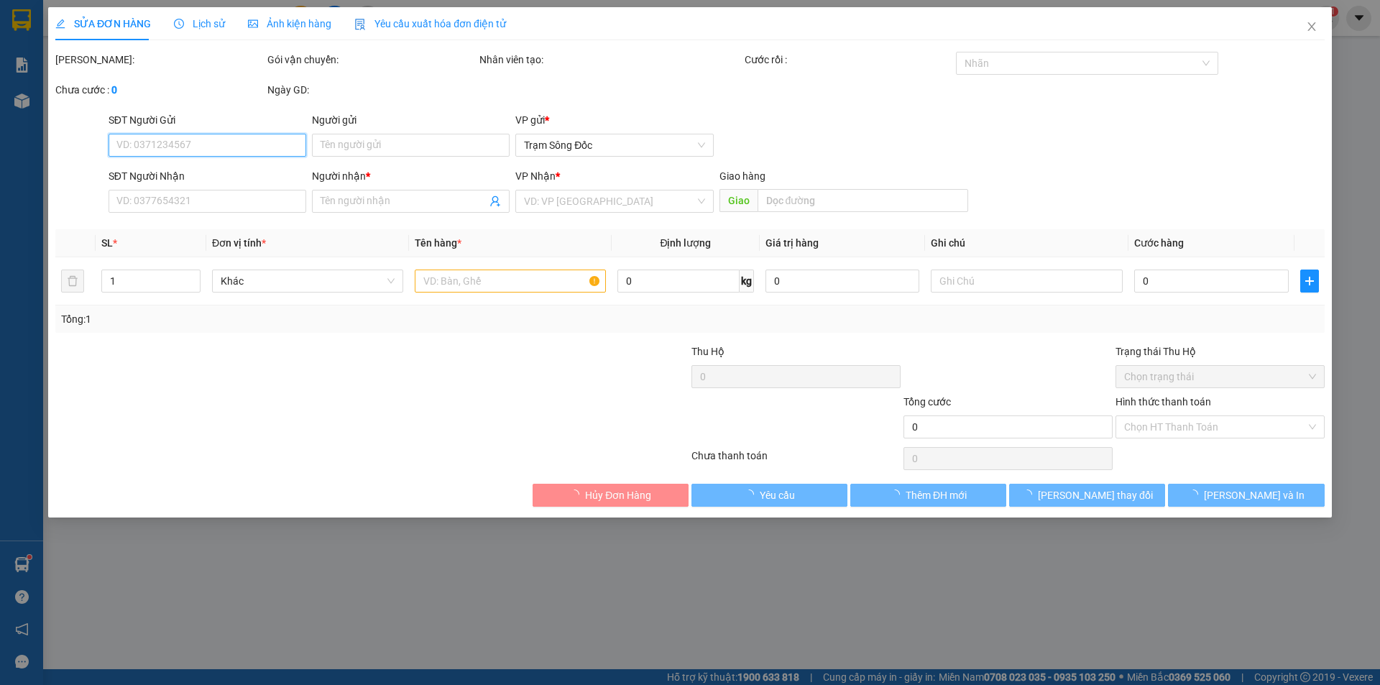
type input "0941111124"
type input "[PERSON_NAME]"
type input "100.000"
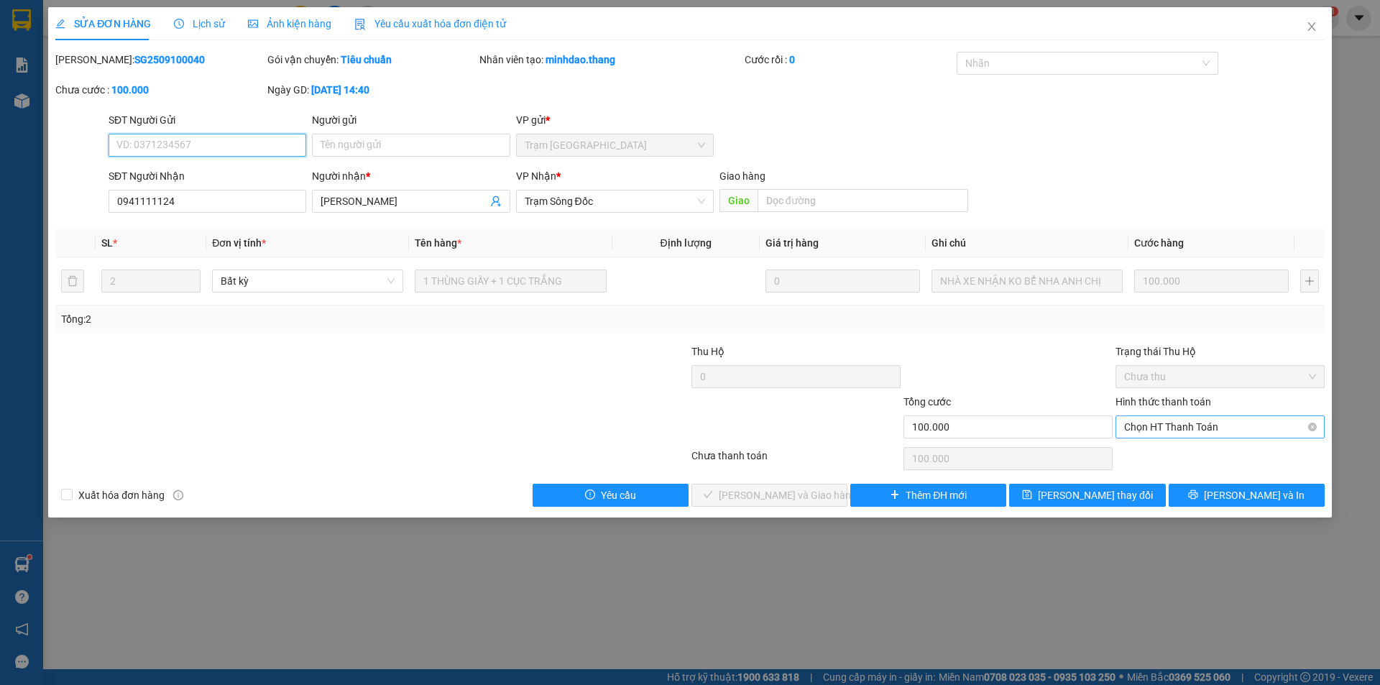
click at [1148, 431] on span "Chọn HT Thanh Toán" at bounding box center [1220, 427] width 192 height 22
click at [1146, 451] on div "Tại văn phòng" at bounding box center [1220, 456] width 192 height 16
type input "0"
click at [822, 495] on button "[PERSON_NAME] và Giao hàng" at bounding box center [769, 495] width 156 height 23
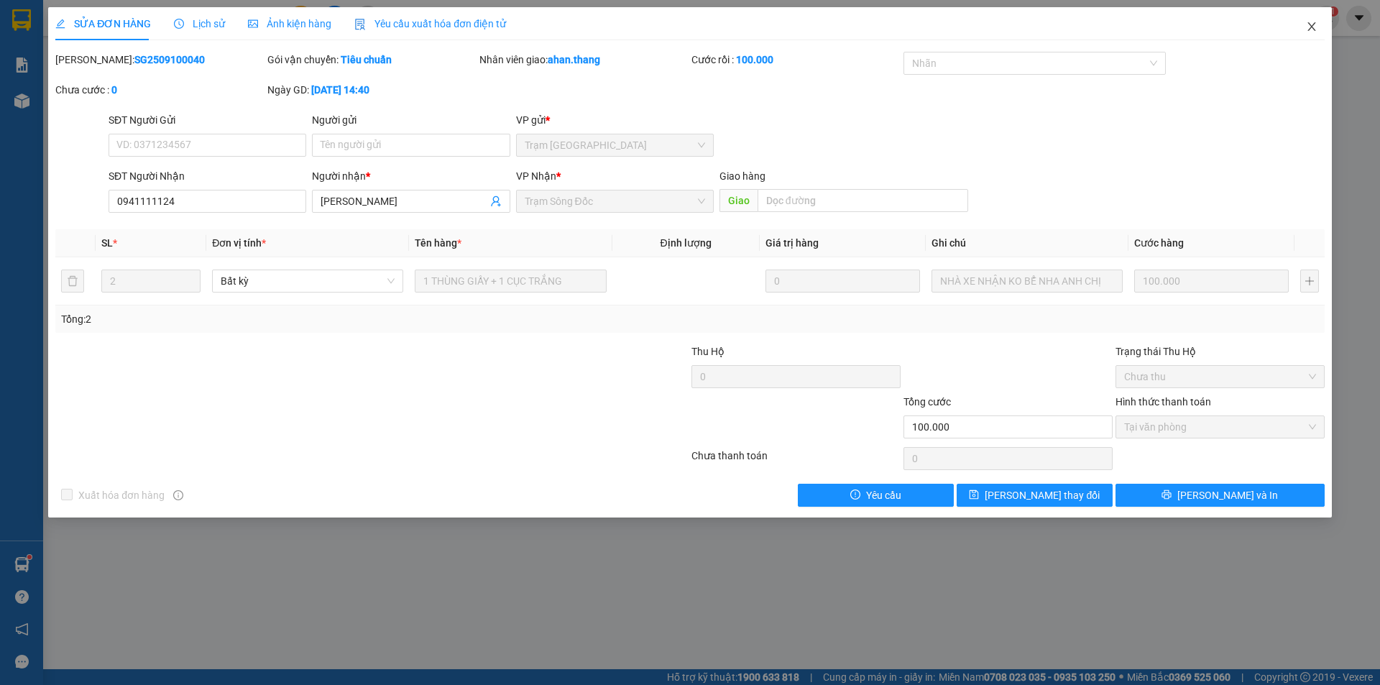
click at [1310, 24] on icon "close" at bounding box center [1311, 26] width 8 height 9
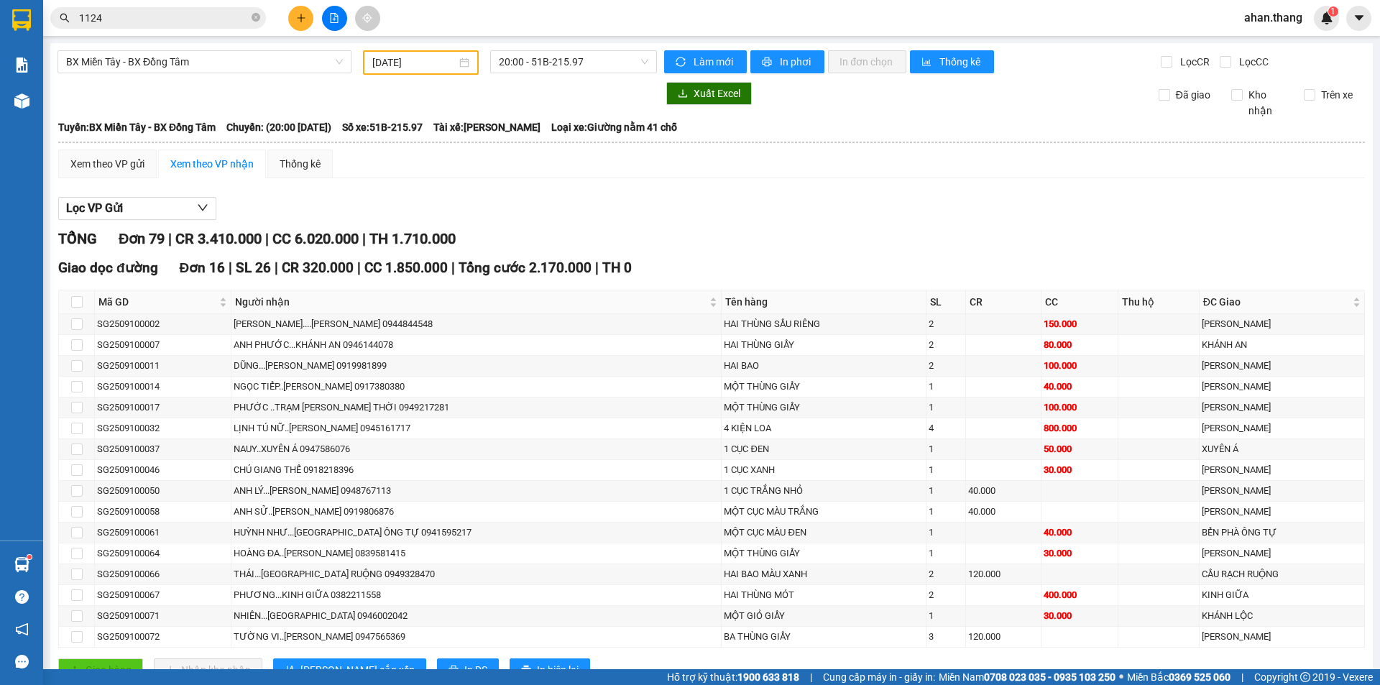
click at [303, 14] on icon "plus" at bounding box center [301, 18] width 10 height 10
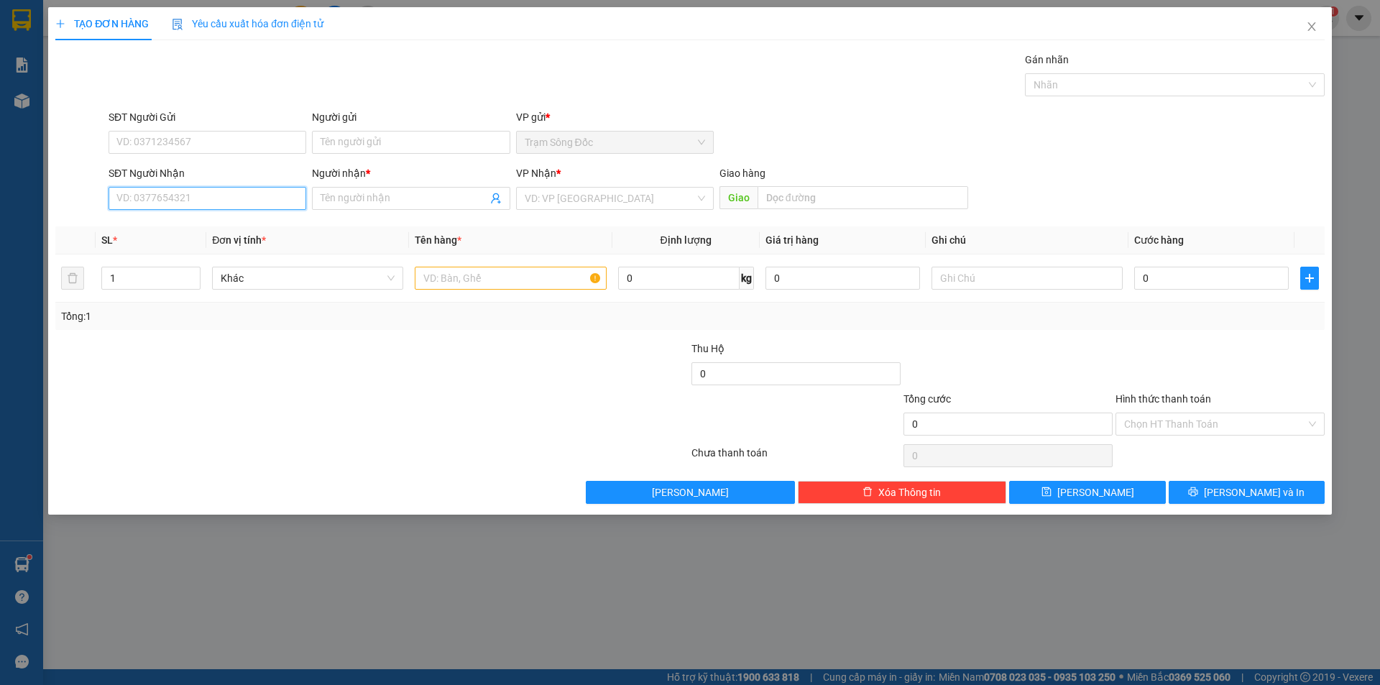
click at [212, 198] on input "SĐT Người Nhận" at bounding box center [208, 198] width 198 height 23
type input "0913211857"
click at [413, 199] on input "Người nhận *" at bounding box center [404, 198] width 166 height 16
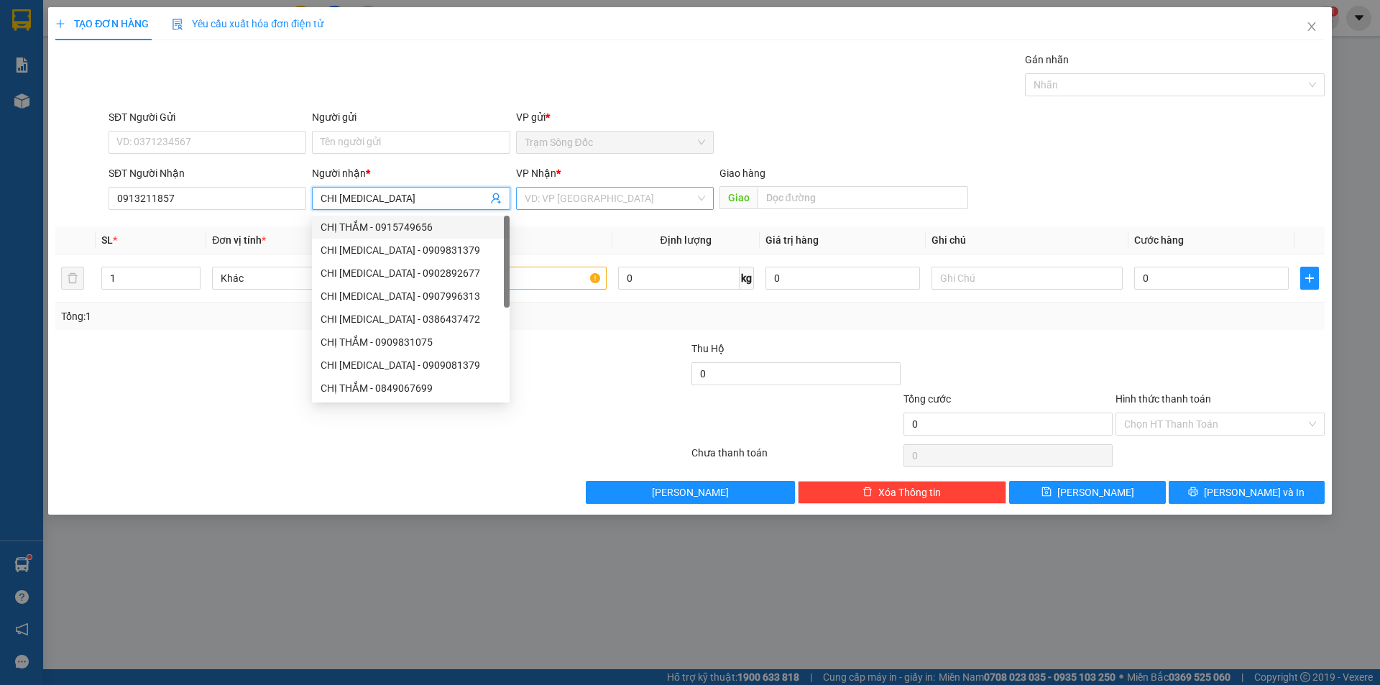
type input "CHI [MEDICAL_DATA]"
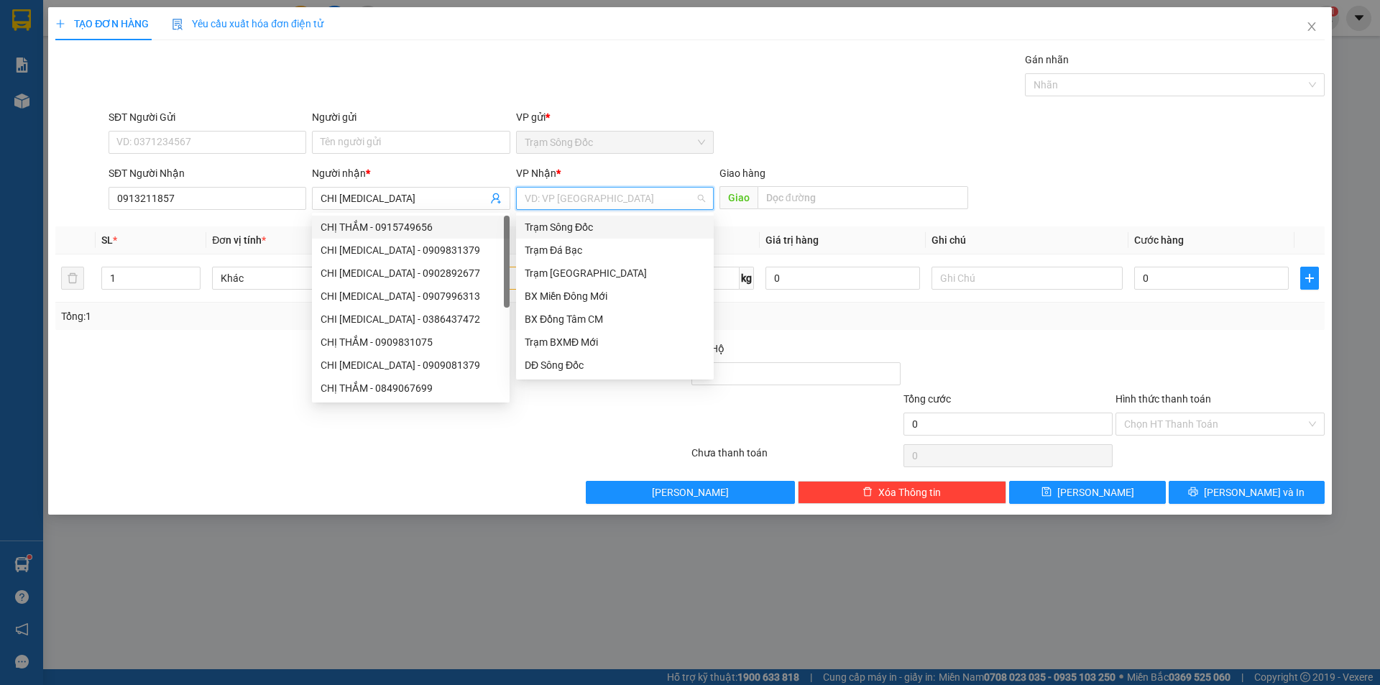
drag, startPoint x: 603, startPoint y: 190, endPoint x: 592, endPoint y: 217, distance: 29.6
click at [601, 192] on input "search" at bounding box center [610, 199] width 170 height 22
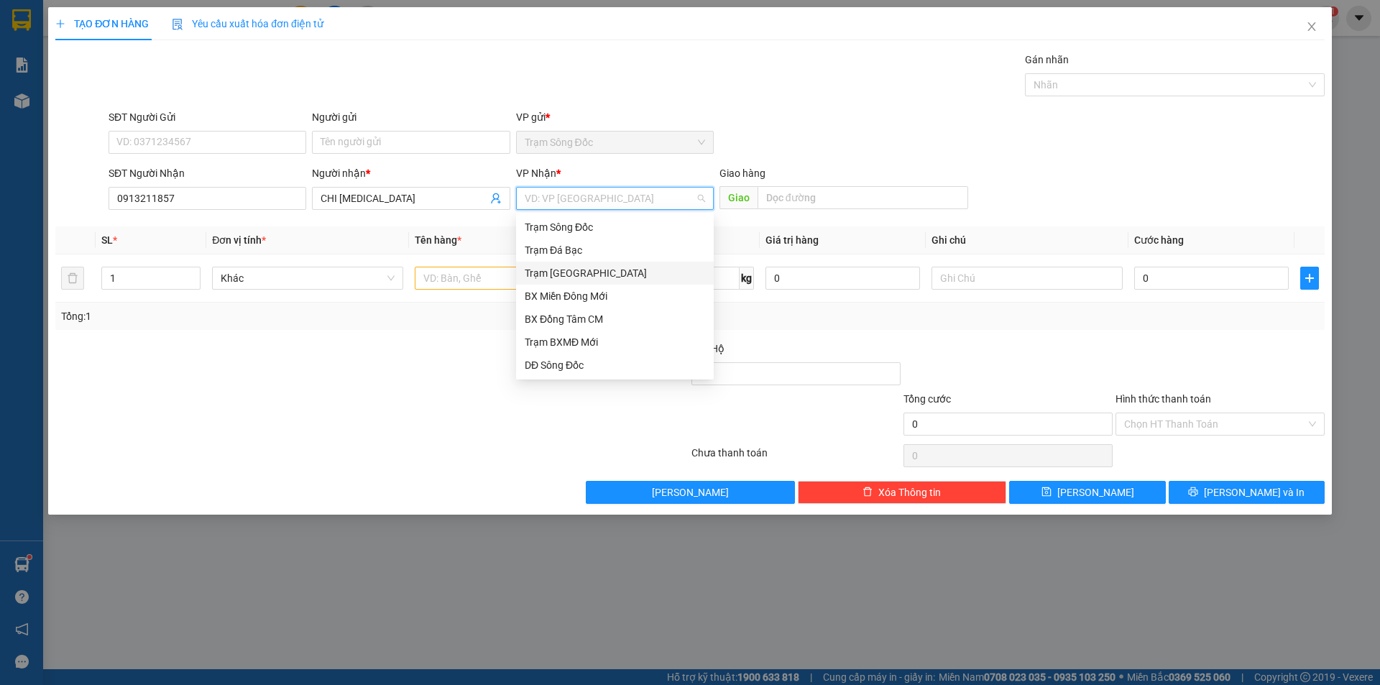
click at [579, 275] on div "Trạm [GEOGRAPHIC_DATA]" at bounding box center [615, 273] width 180 height 16
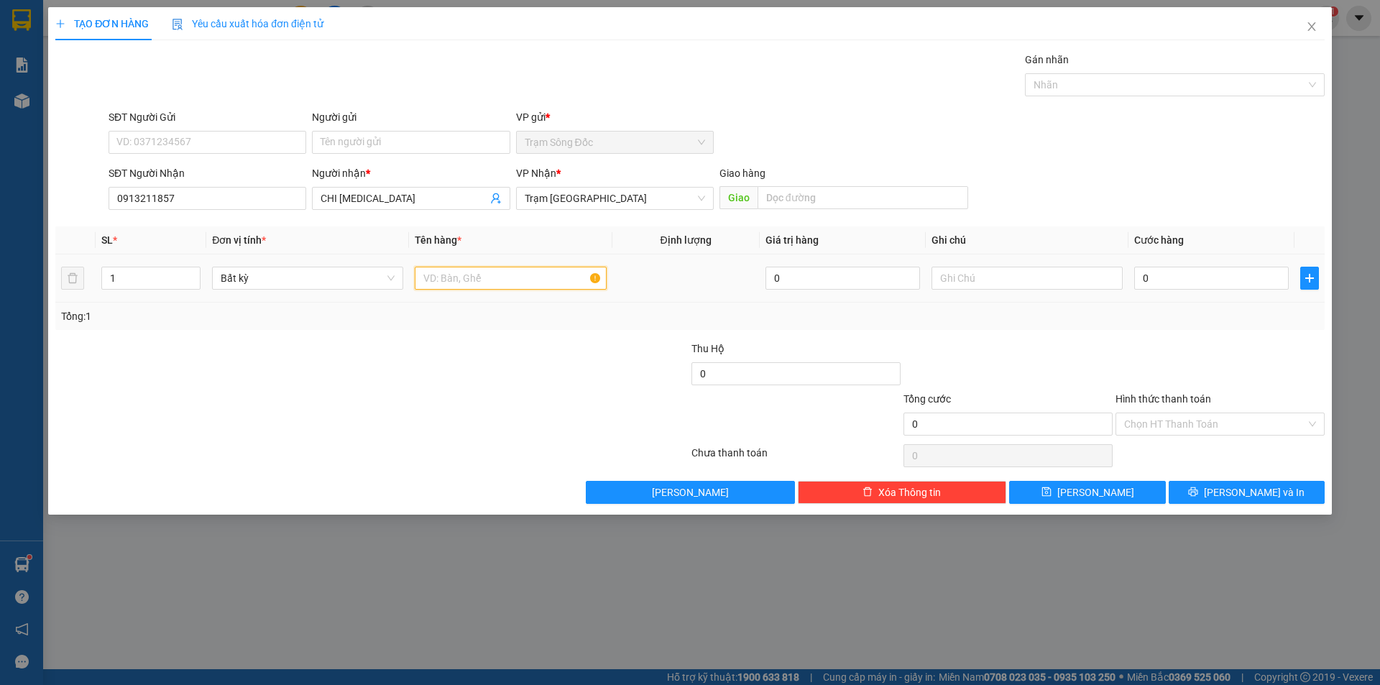
drag, startPoint x: 507, startPoint y: 285, endPoint x: 500, endPoint y: 283, distance: 7.3
click at [505, 285] on input "text" at bounding box center [510, 278] width 191 height 23
type input "1 XE DAP DIEN"
click at [799, 198] on input "text" at bounding box center [863, 197] width 211 height 23
type input "SOC TRANG"
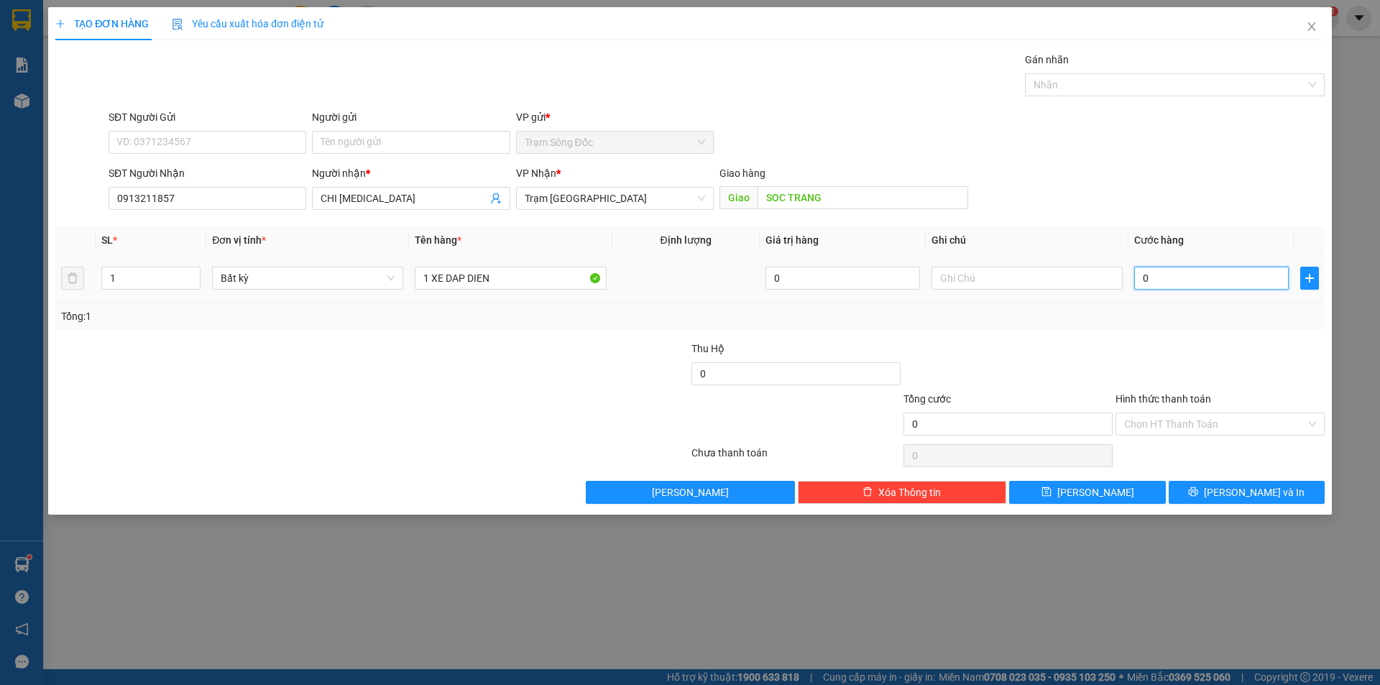
click at [1233, 282] on input "0" at bounding box center [1211, 278] width 155 height 23
type input "2"
type input "20"
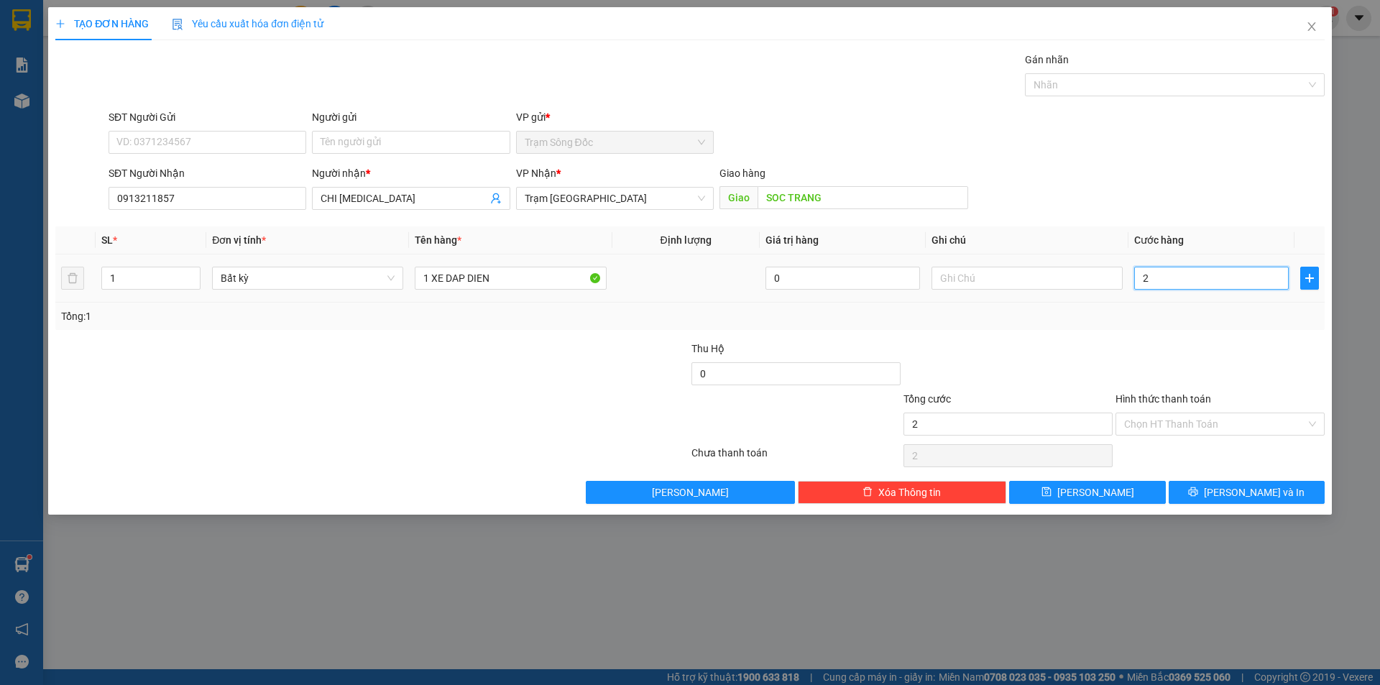
type input "20"
type input "200"
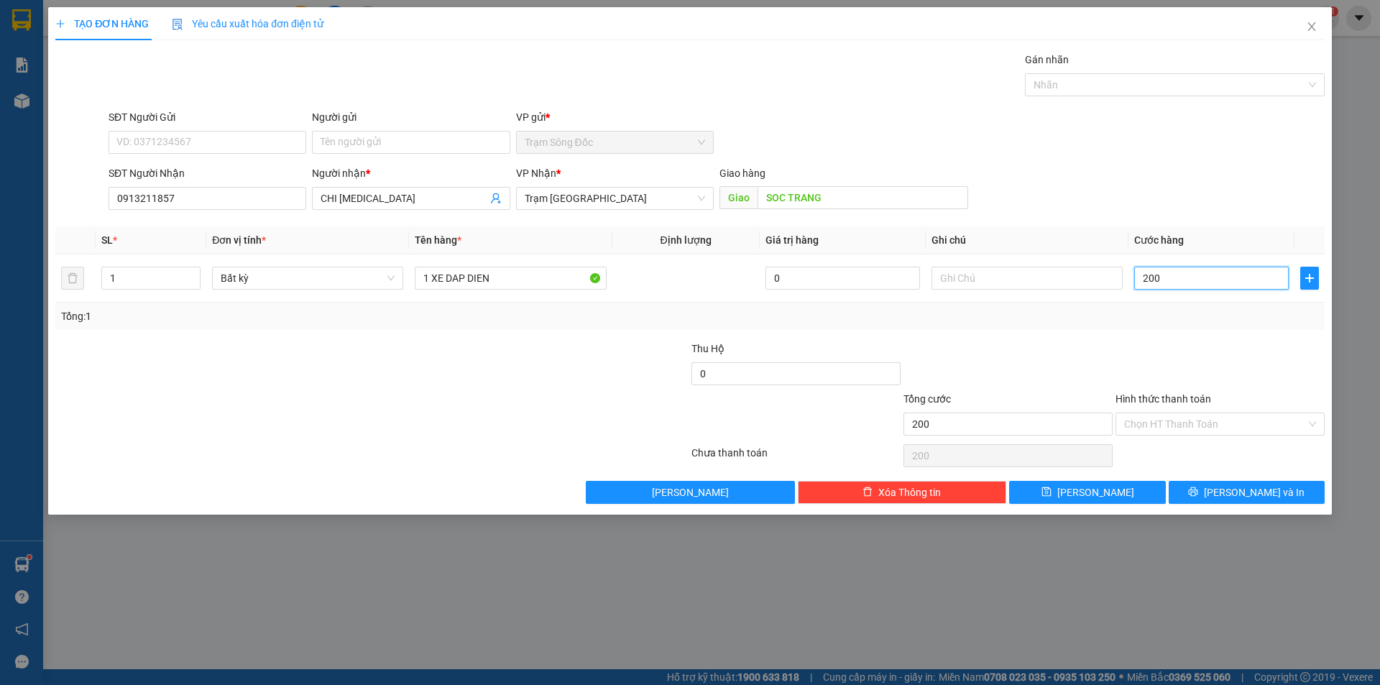
type input "20"
type input "2"
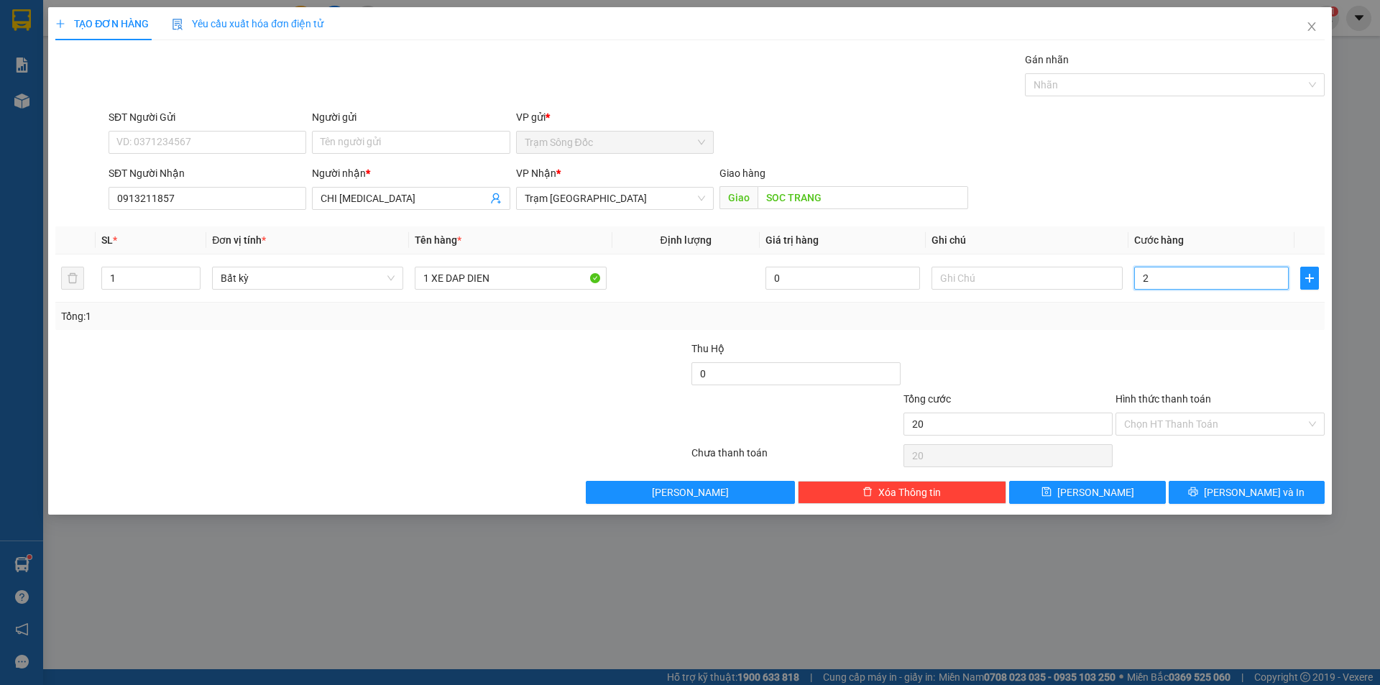
type input "2"
type input "0"
type input "03"
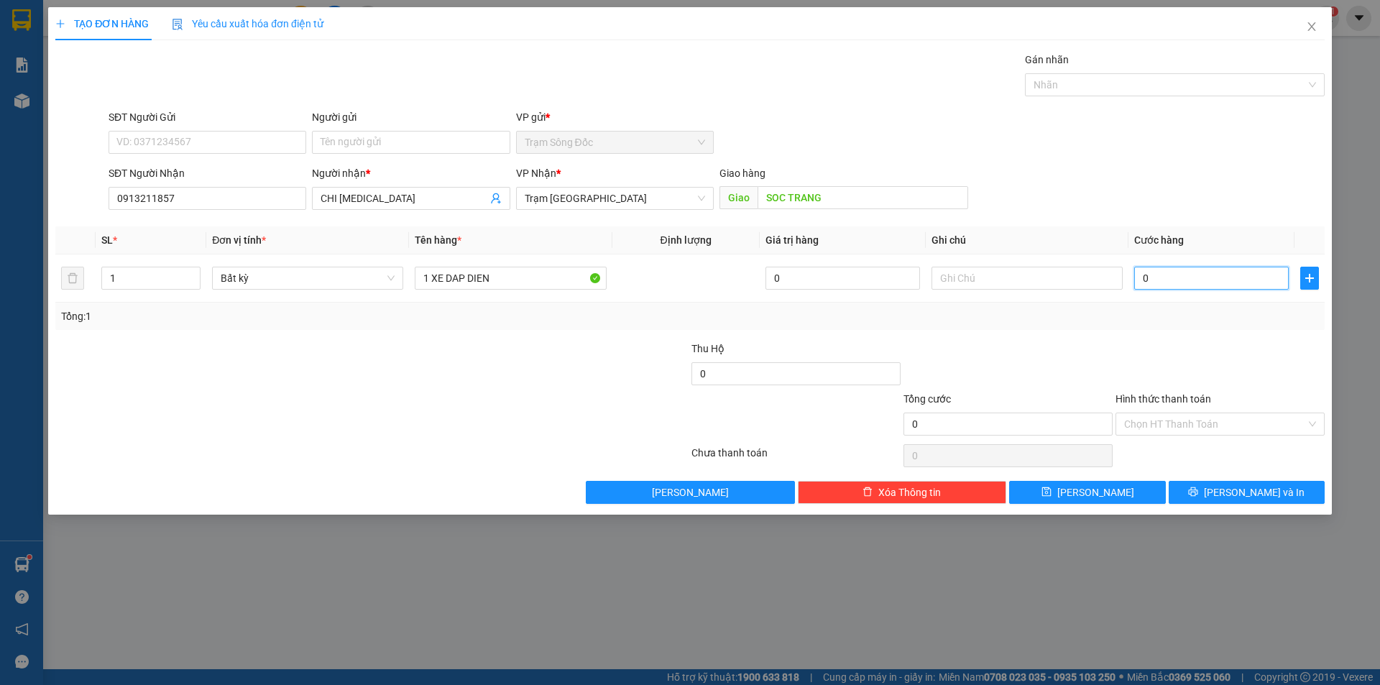
type input "3"
type input "030"
type input "30"
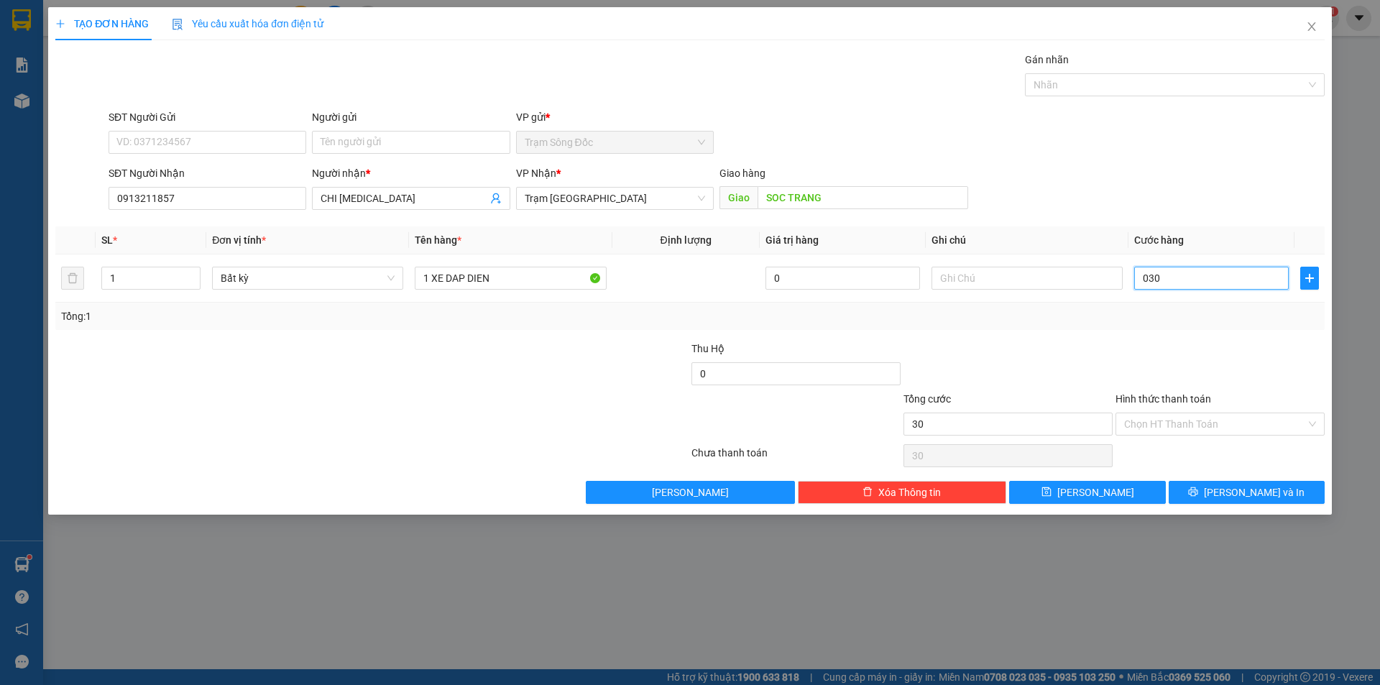
type input "0.300"
type input "300"
type input "300.000"
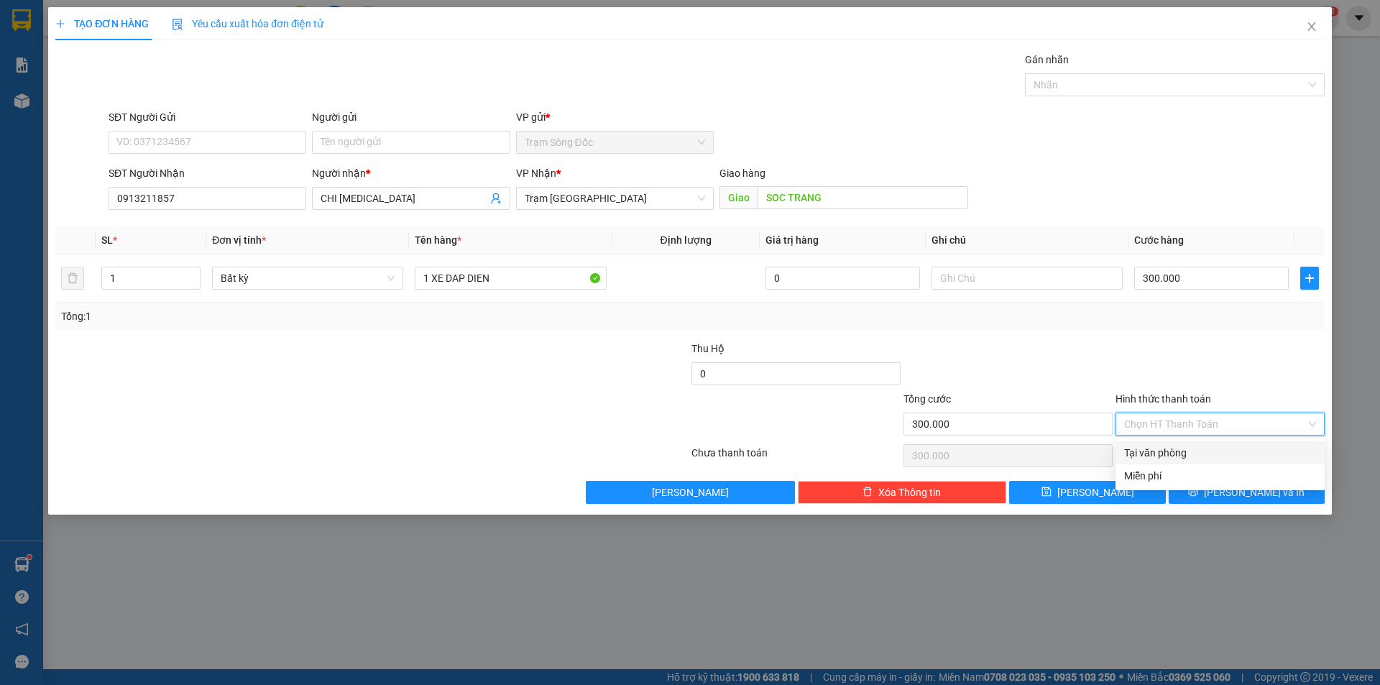
click at [1243, 420] on input "Hình thức thanh toán" at bounding box center [1215, 424] width 182 height 22
click at [1228, 453] on div "Tại văn phòng" at bounding box center [1220, 453] width 192 height 16
type input "0"
click at [1198, 491] on icon "printer" at bounding box center [1193, 492] width 10 height 10
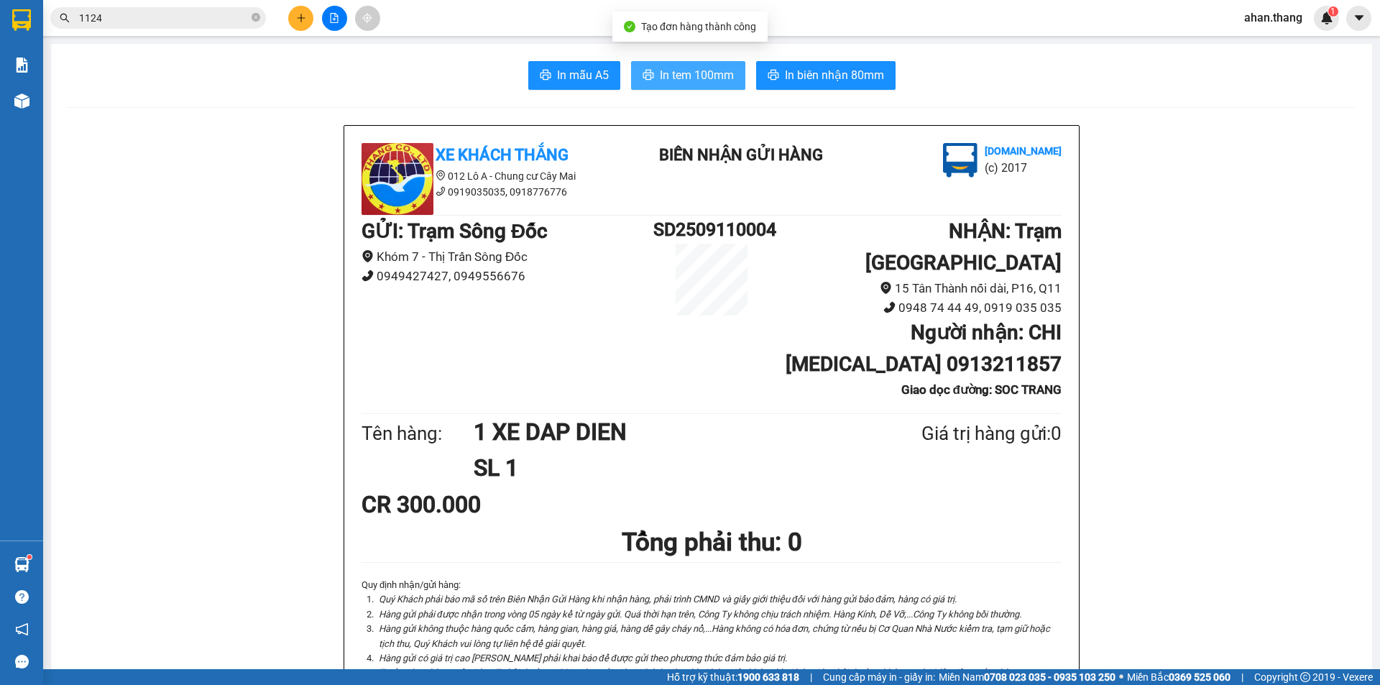
click at [694, 73] on span "In tem 100mm" at bounding box center [697, 75] width 74 height 18
